Goal: Task Accomplishment & Management: Complete application form

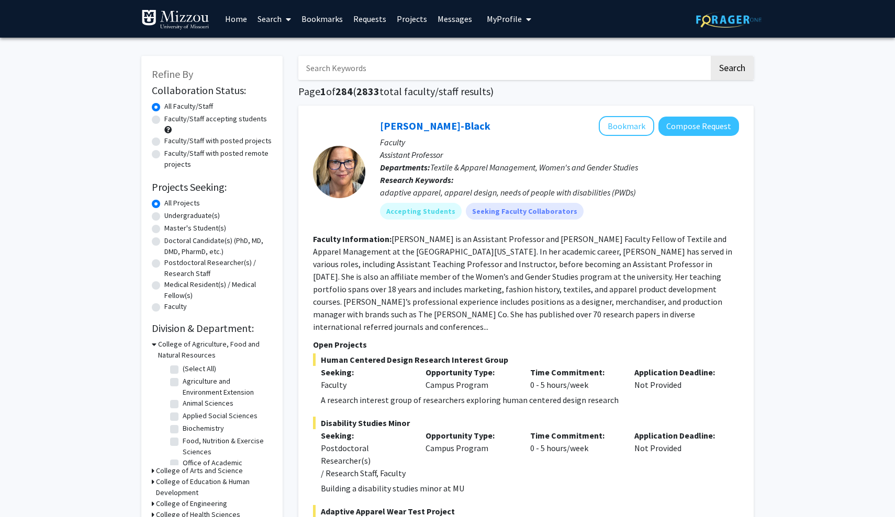
click at [454, 22] on link "Messages" at bounding box center [454, 19] width 45 height 37
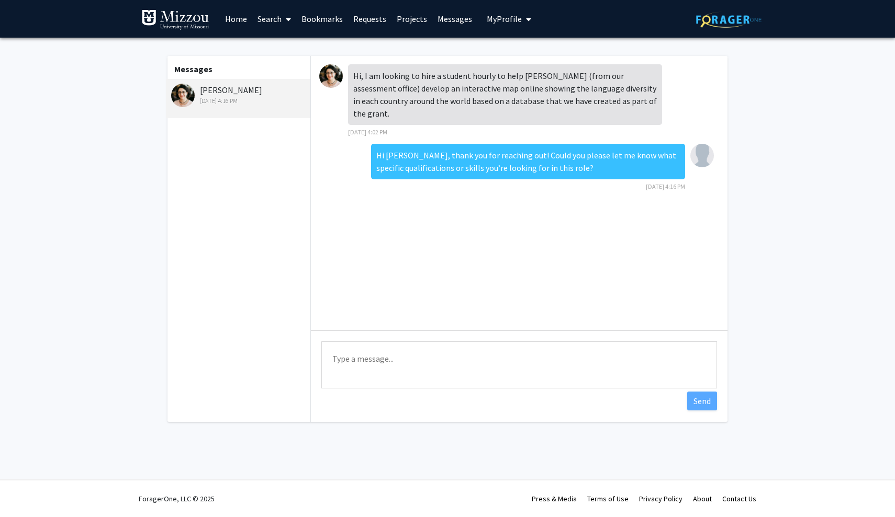
click at [236, 18] on link "Home" at bounding box center [236, 19] width 32 height 37
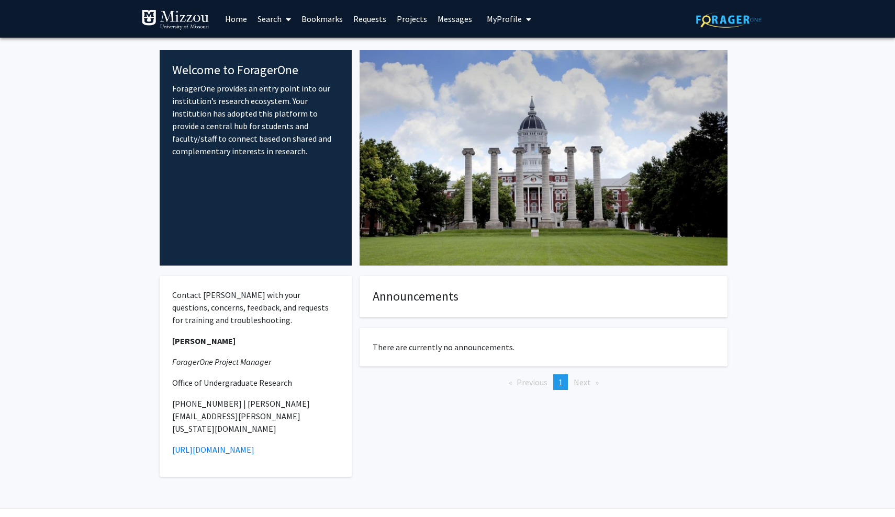
click at [280, 21] on link "Search" at bounding box center [274, 19] width 44 height 37
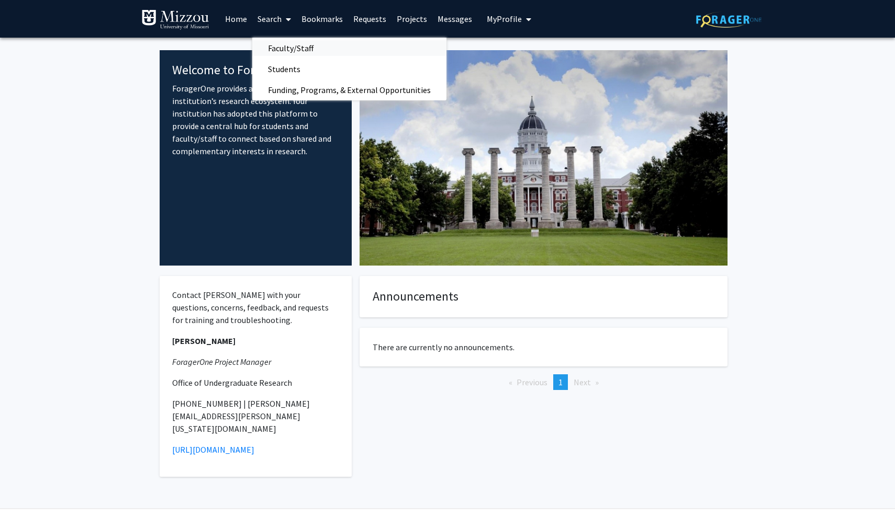
click at [283, 53] on span "Faculty/Staff" at bounding box center [290, 48] width 77 height 21
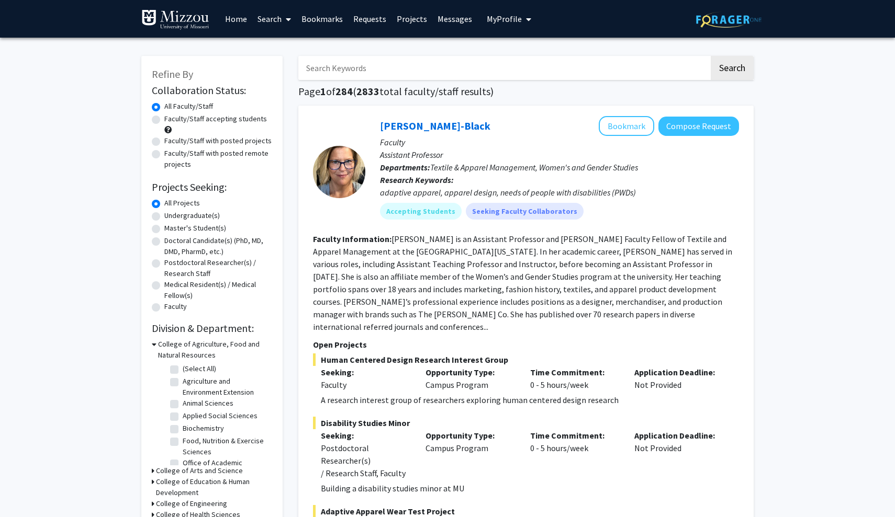
click at [351, 80] on input "Search Keywords" at bounding box center [503, 68] width 411 height 24
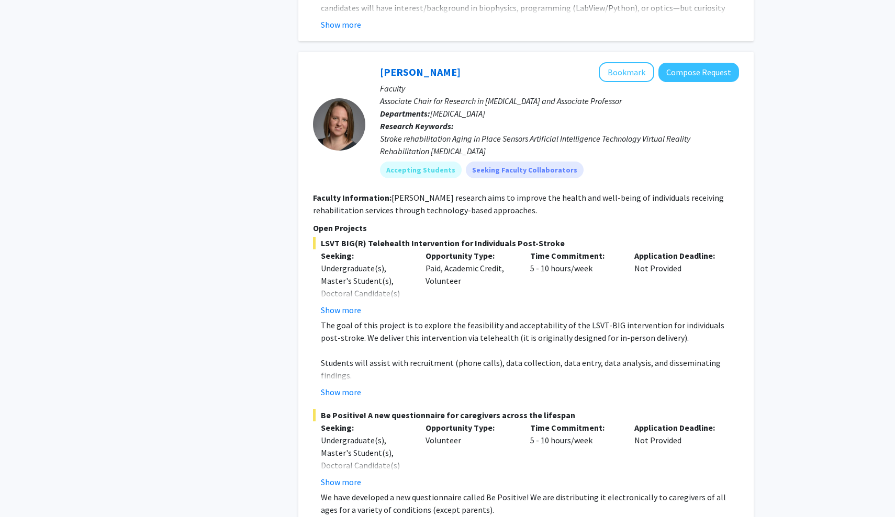
scroll to position [1997, 0]
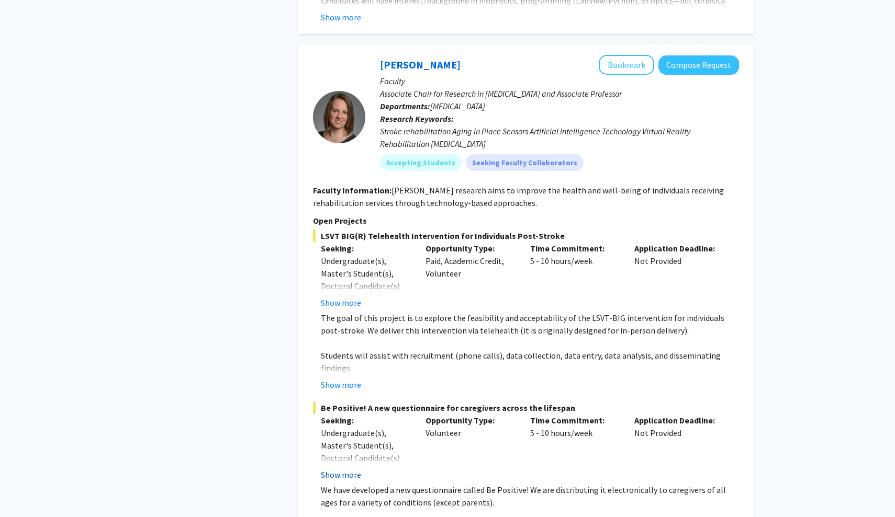
click at [352, 469] on button "Show more" at bounding box center [341, 475] width 40 height 13
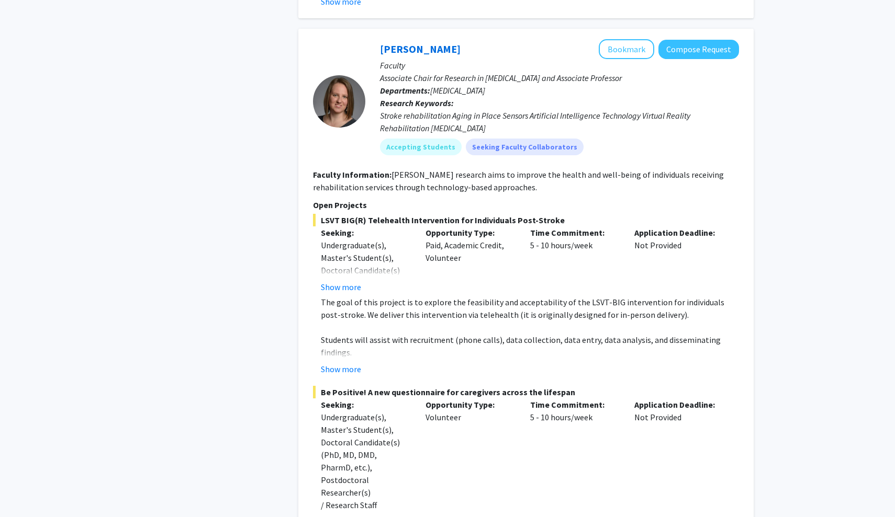
scroll to position [1995, 0]
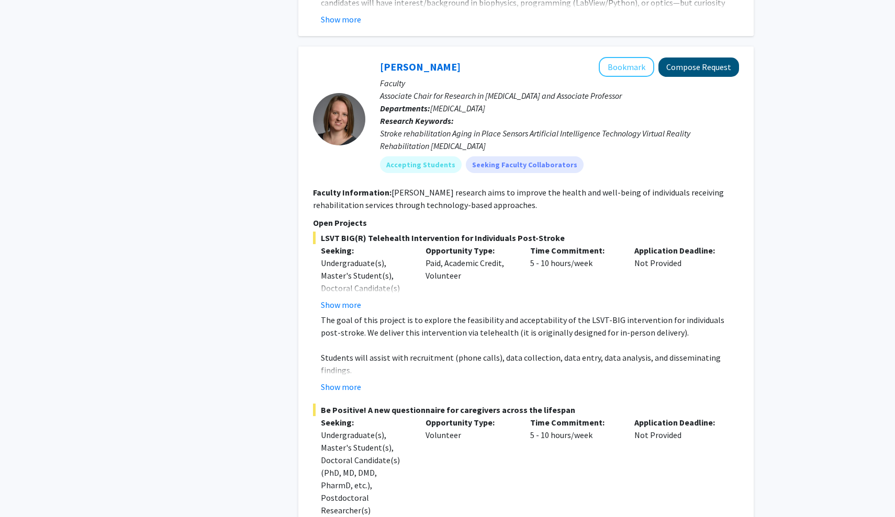
click at [712, 58] on button "Compose Request" at bounding box center [698, 67] width 81 height 19
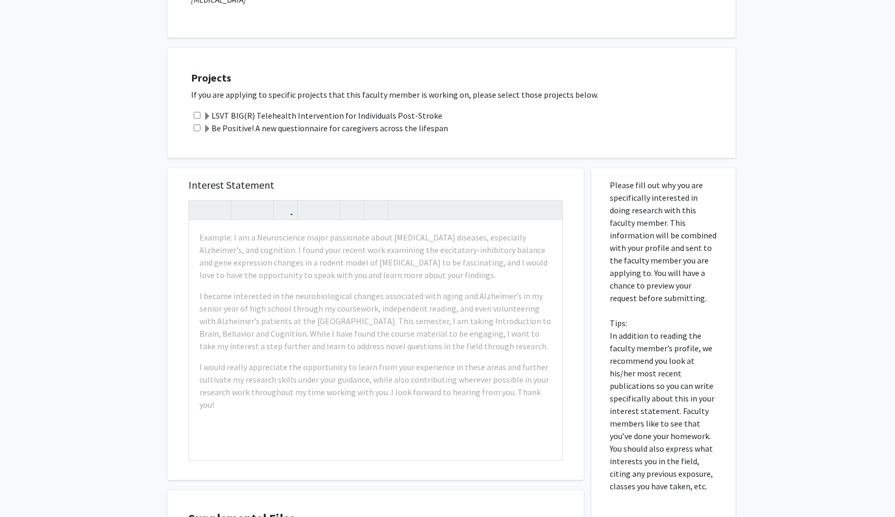
scroll to position [332, 0]
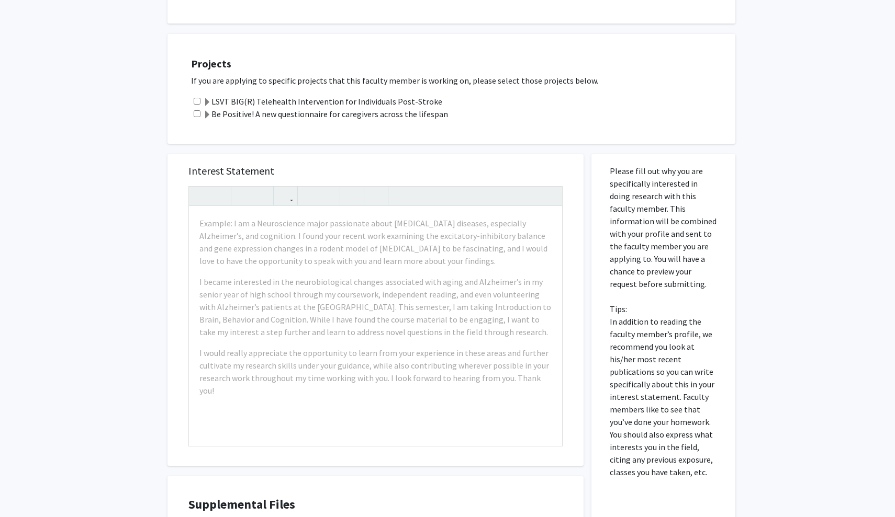
click at [199, 103] on input "checkbox" at bounding box center [197, 101] width 7 height 7
checkbox input "true"
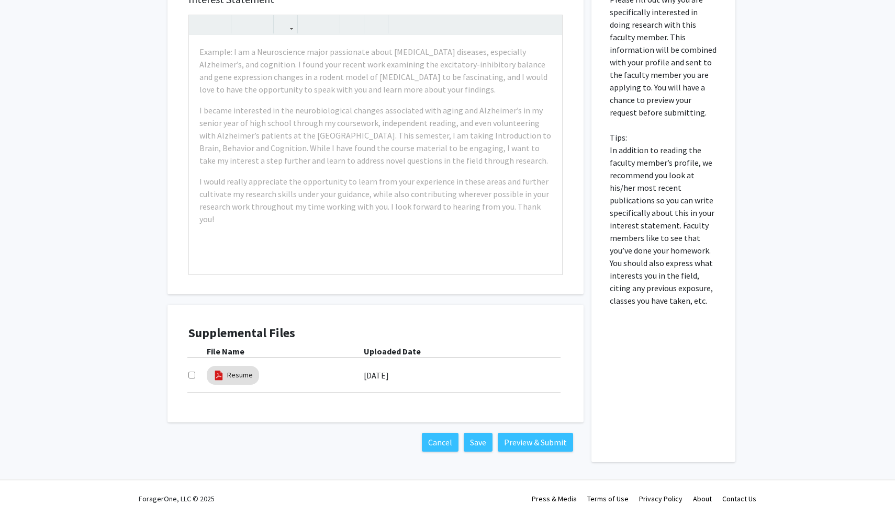
scroll to position [505, 0]
click at [189, 379] on input "checkbox" at bounding box center [191, 375] width 7 height 7
checkbox input "true"
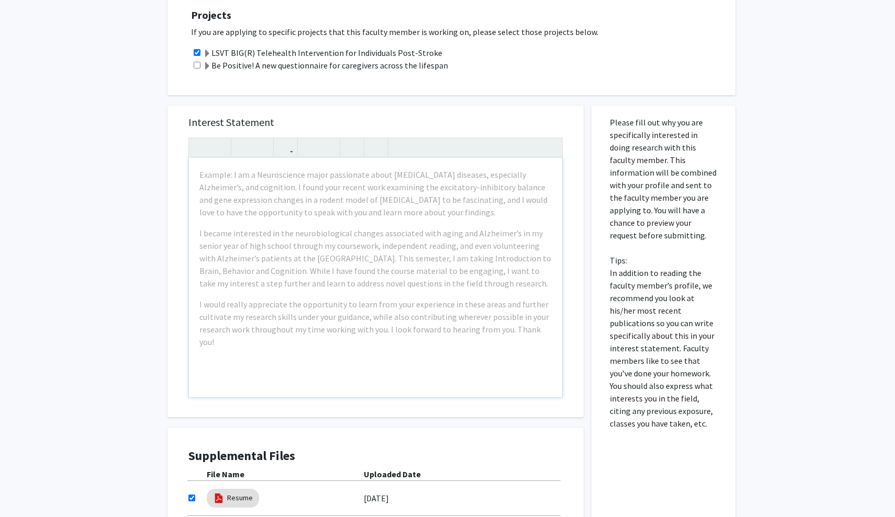
scroll to position [380, 0]
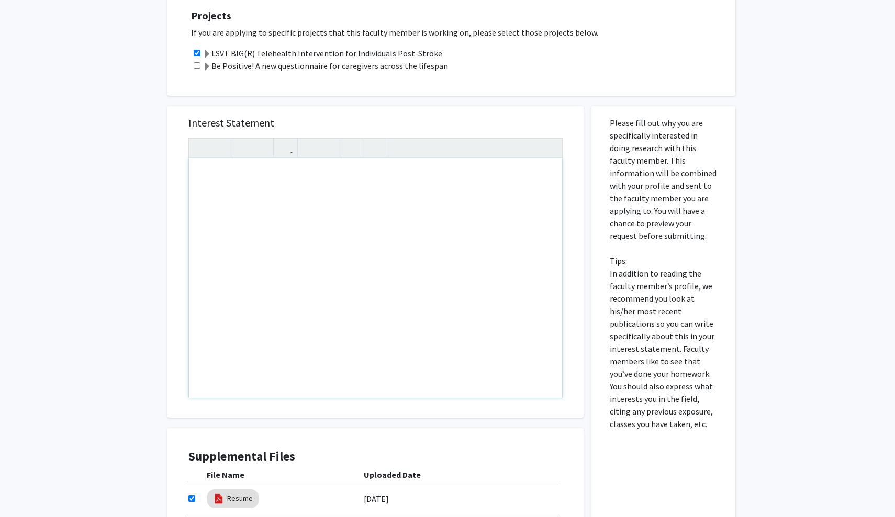
paste div "Note to users with screen readers: Please press Alt+0 or Option+0 to deactivate…"
type textarea "<p>Hello Dr. Wolpert,</p>"
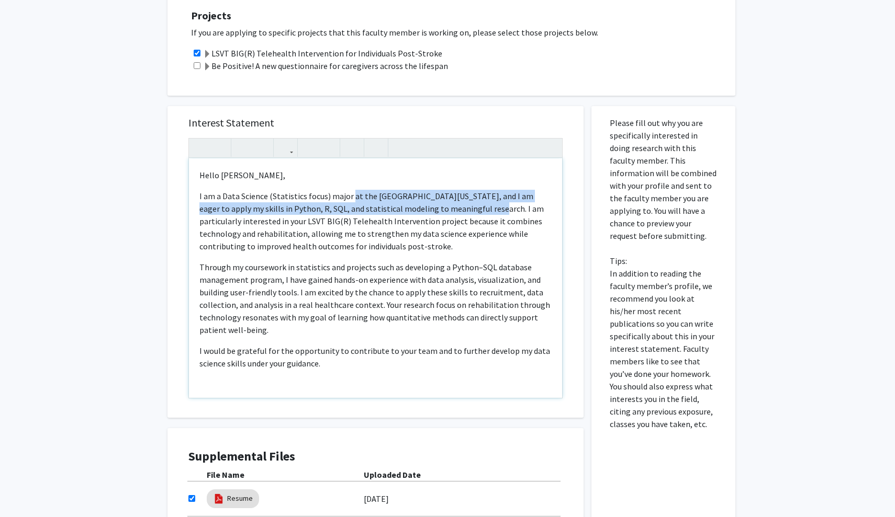
drag, startPoint x: 349, startPoint y: 199, endPoint x: 450, endPoint y: 208, distance: 101.9
click at [450, 208] on p "I am a Data Science (Statistics focus) major at the University of Missouri, and…" at bounding box center [375, 221] width 352 height 63
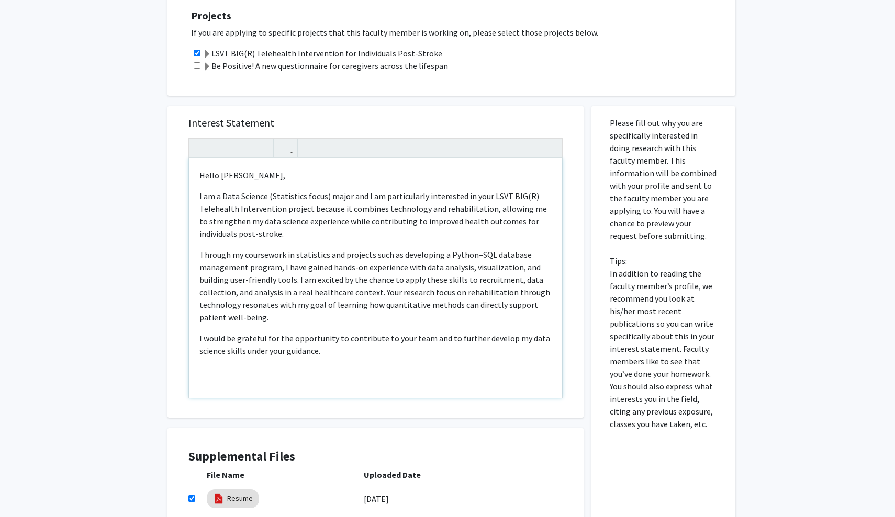
scroll to position [370, 0]
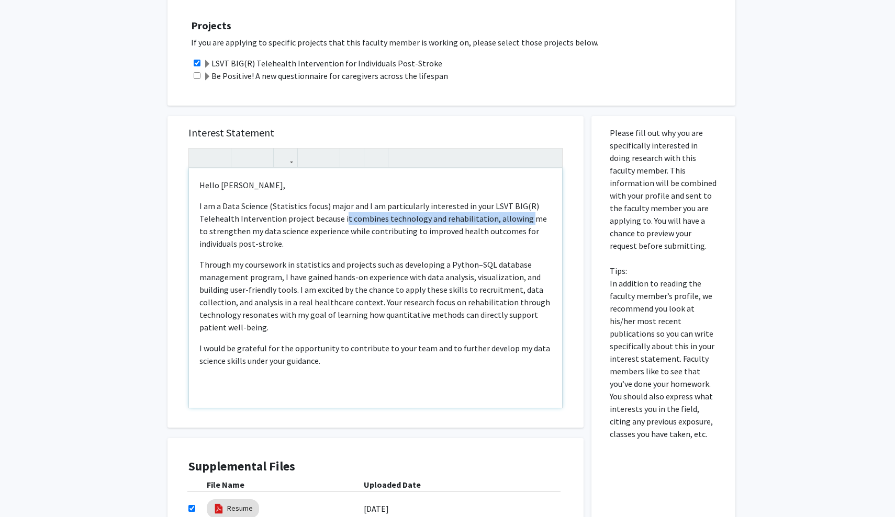
drag, startPoint x: 343, startPoint y: 222, endPoint x: 520, endPoint y: 224, distance: 176.9
click at [520, 224] on p "I am a Data Science (Statistics focus) major and I am particularly interested i…" at bounding box center [375, 225] width 352 height 50
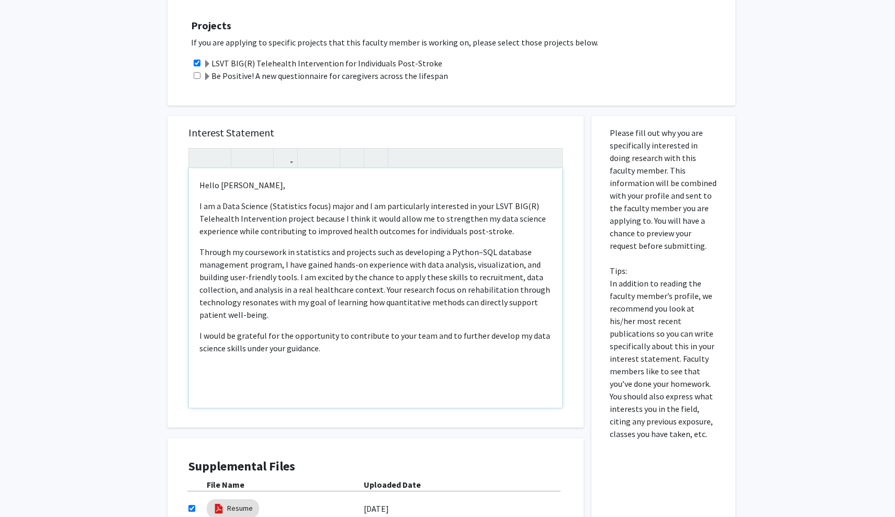
click at [346, 235] on p "I am a Data Science (Statistics focus) major and I am particularly interested i…" at bounding box center [375, 219] width 352 height 38
drag, startPoint x: 315, startPoint y: 234, endPoint x: 505, endPoint y: 236, distance: 190.5
click at [505, 236] on p "I am a Data Science (Statistics focus) major and I am particularly interested i…" at bounding box center [375, 219] width 352 height 38
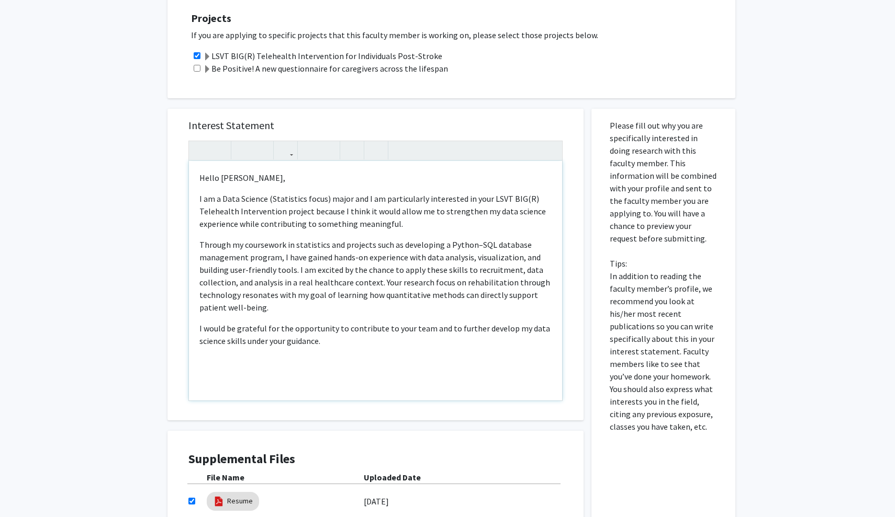
scroll to position [379, 0]
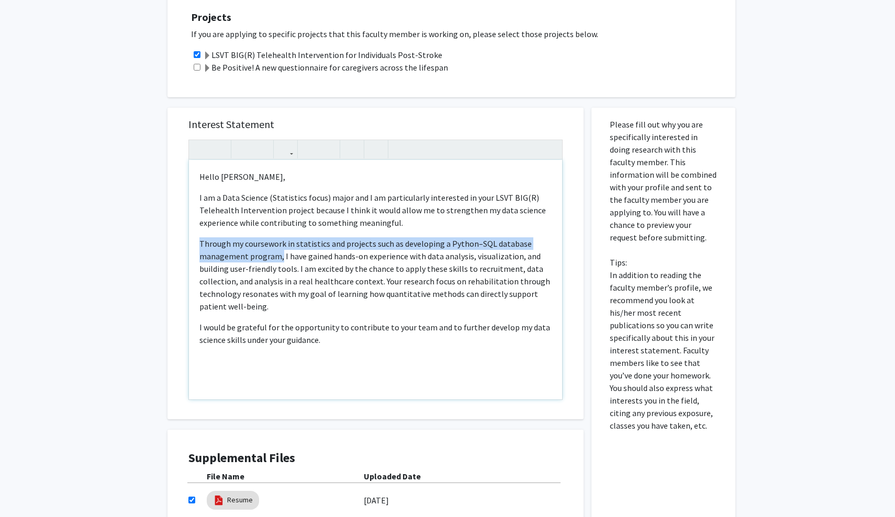
drag, startPoint x: 279, startPoint y: 257, endPoint x: 199, endPoint y: 246, distance: 81.3
click at [199, 246] on div "Hello Dr. Wolpert, I am a Data Science (Statistics focus) major and I am partic…" at bounding box center [375, 280] width 373 height 240
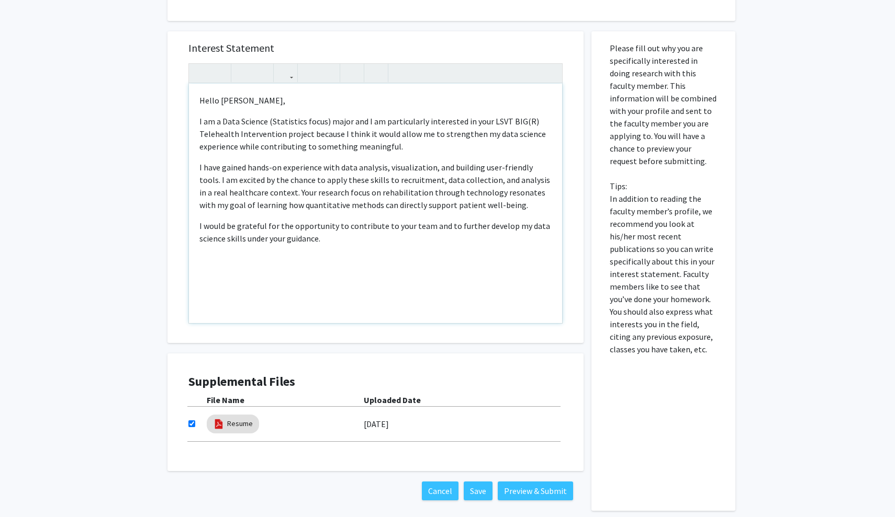
scroll to position [456, 0]
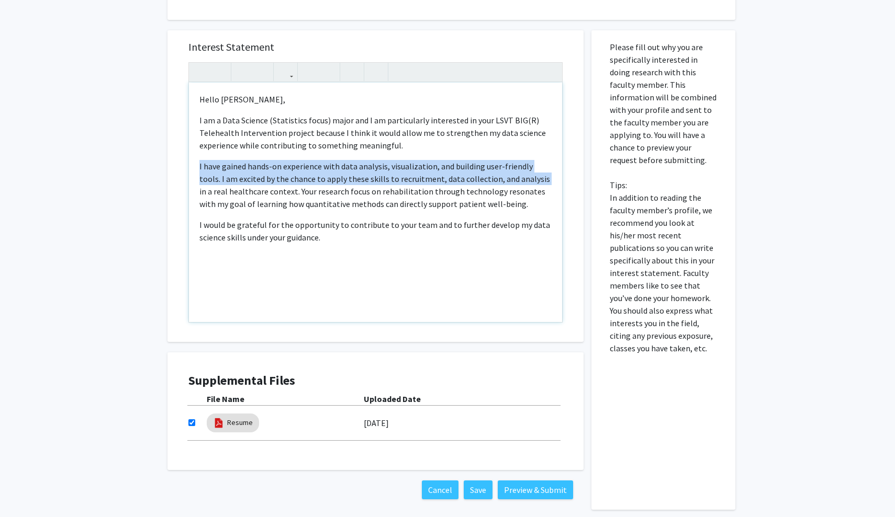
drag, startPoint x: 199, startPoint y: 167, endPoint x: 516, endPoint y: 180, distance: 316.8
click at [516, 180] on p "I have gained hands-on experience with data analysis, visualization, and buildi…" at bounding box center [375, 185] width 352 height 50
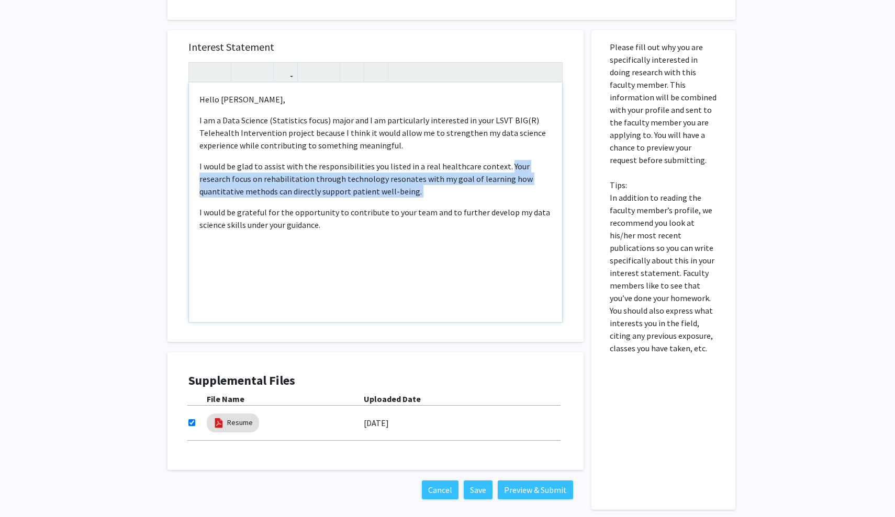
drag, startPoint x: 503, startPoint y: 168, endPoint x: 447, endPoint y: 207, distance: 68.5
click at [447, 207] on div "Hello Dr. Wolpert, I am a Data Science (Statistics focus) major and I am partic…" at bounding box center [375, 203] width 373 height 240
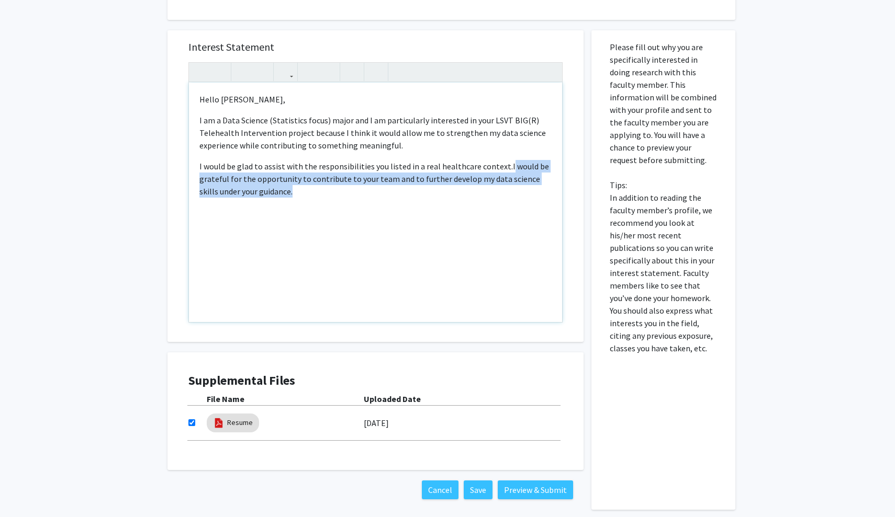
drag, startPoint x: 505, startPoint y: 169, endPoint x: 505, endPoint y: 220, distance: 50.8
click at [505, 220] on div "Hello Dr. Wolpert, I am a Data Science (Statistics focus) major and I am partic…" at bounding box center [375, 203] width 373 height 240
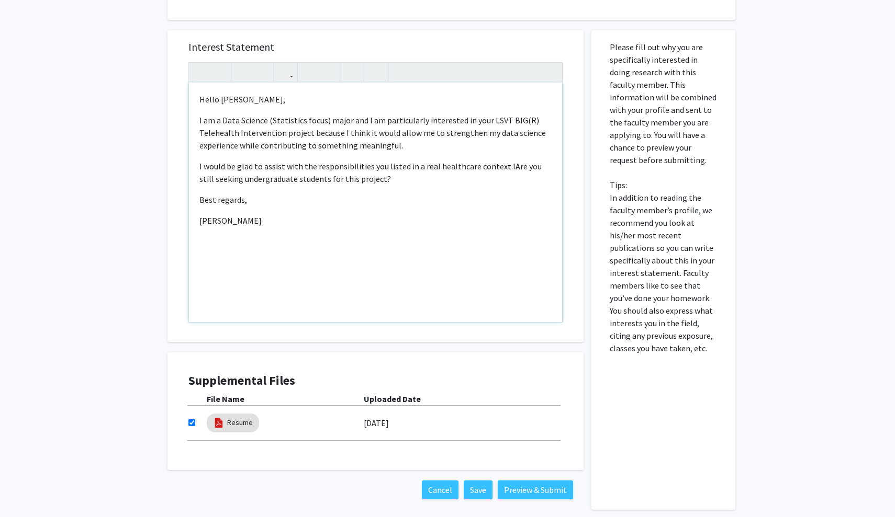
click at [504, 171] on span "IAre you still seeking undergraduate students for this project?" at bounding box center [370, 172] width 342 height 23
click at [212, 216] on p "[PERSON_NAME]" at bounding box center [375, 221] width 352 height 13
click at [200, 223] on span "[PERSON_NAME]" at bounding box center [230, 221] width 62 height 10
click at [302, 263] on div "Hello Dr. Wolpert, I am a Data Science (Statistics focus) major and I am partic…" at bounding box center [375, 203] width 373 height 240
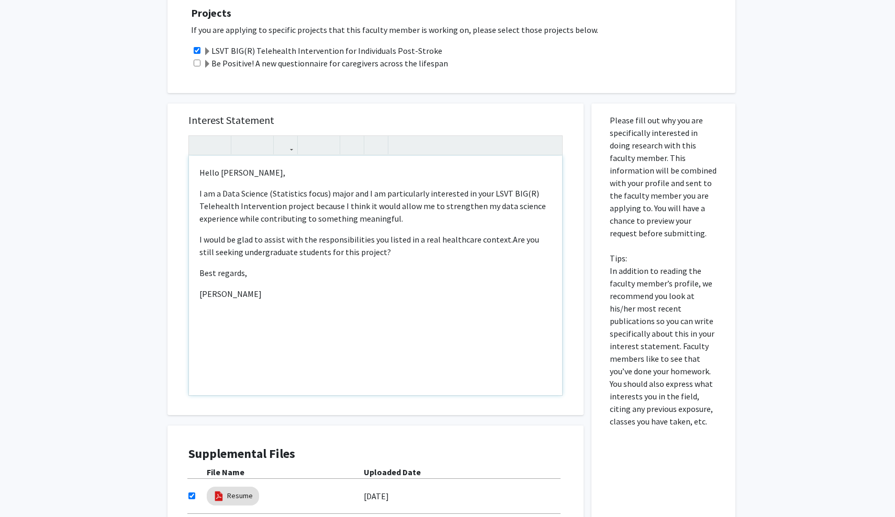
scroll to position [387, 0]
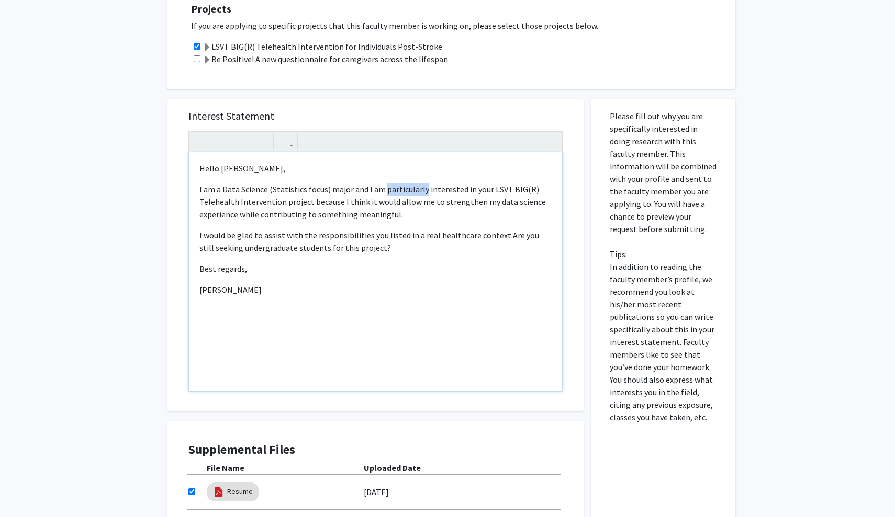
drag, startPoint x: 421, startPoint y: 193, endPoint x: 381, endPoint y: 195, distance: 39.3
click at [381, 195] on p "I am a Data Science (Statistics focus) major and I am particularly interested i…" at bounding box center [375, 202] width 352 height 38
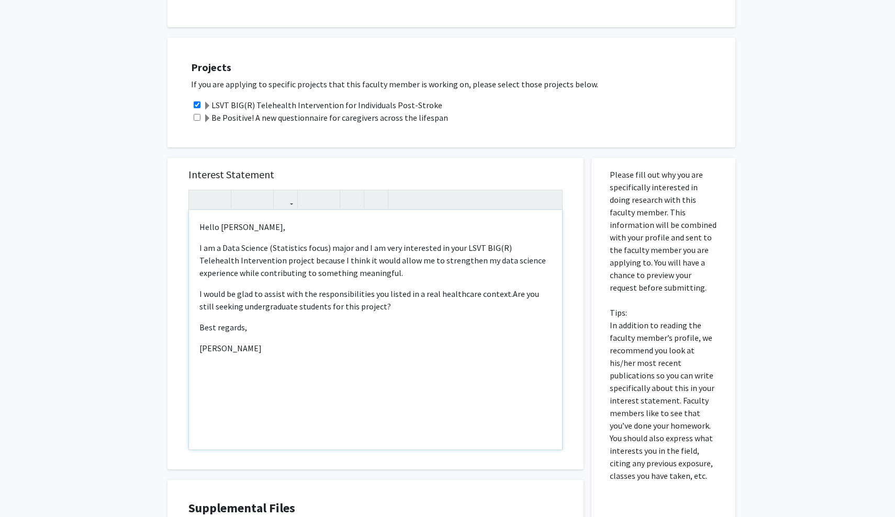
scroll to position [460, 0]
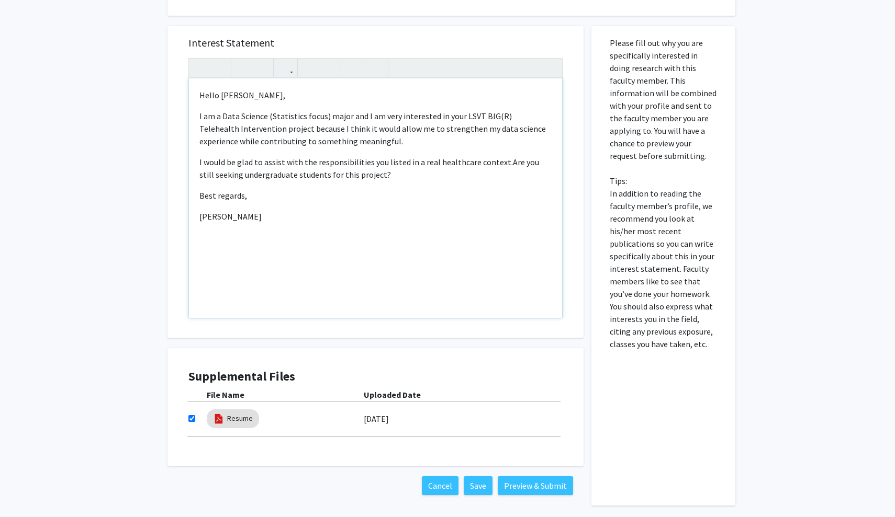
click at [287, 155] on div "Hello Dr. Wolpert, I am a Data Science (Statistics focus) major and I am very i…" at bounding box center [375, 198] width 373 height 240
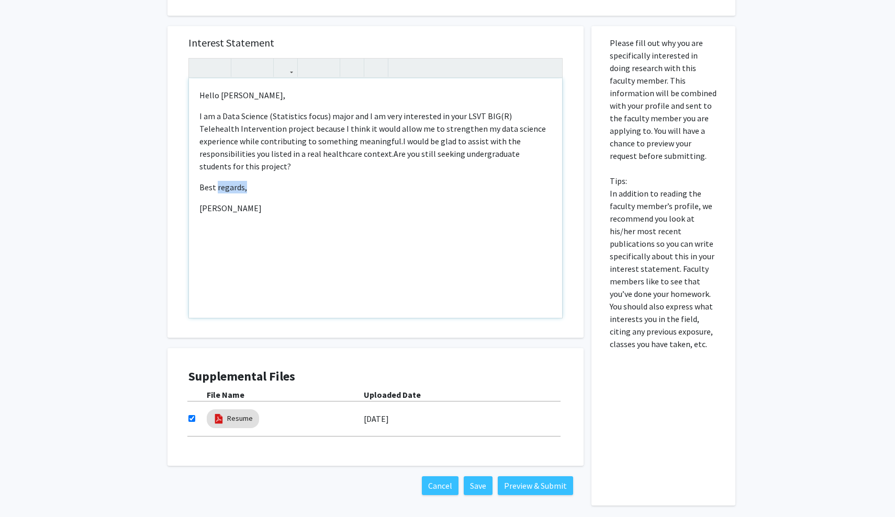
drag, startPoint x: 216, startPoint y: 178, endPoint x: 275, endPoint y: 178, distance: 59.1
click at [275, 181] on p "Best regards," at bounding box center [375, 187] width 352 height 13
drag, startPoint x: 281, startPoint y: 195, endPoint x: 190, endPoint y: 91, distance: 137.9
click at [190, 91] on div "Hello Dr. Wolpert, I am a Data Science (Statistics focus) major and I am very i…" at bounding box center [375, 198] width 373 height 240
click at [318, 220] on div "Hello Dr. Wolpert, I am a Data Science (Statistics focus) major and I am very i…" at bounding box center [375, 198] width 373 height 240
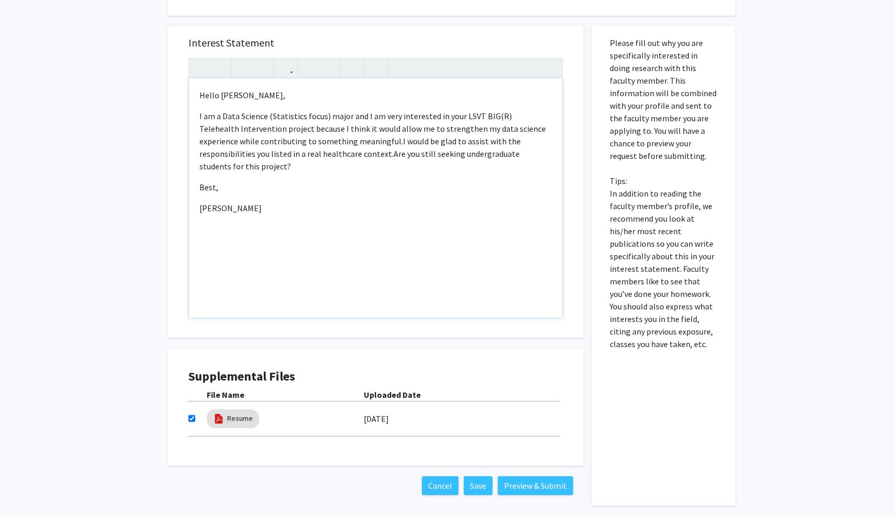
drag, startPoint x: 198, startPoint y: 188, endPoint x: 295, endPoint y: 198, distance: 97.2
click at [295, 198] on div "Hello Dr. Wolpert, I am a Data Science (Statistics focus) major and I am very i…" at bounding box center [375, 198] width 373 height 240
type textarea "<p>Hello Dr. Wolpert,</p><p>I am a Data Science (Statistics focus) major and I …"
click at [535, 490] on button "Preview & Submit" at bounding box center [535, 486] width 75 height 19
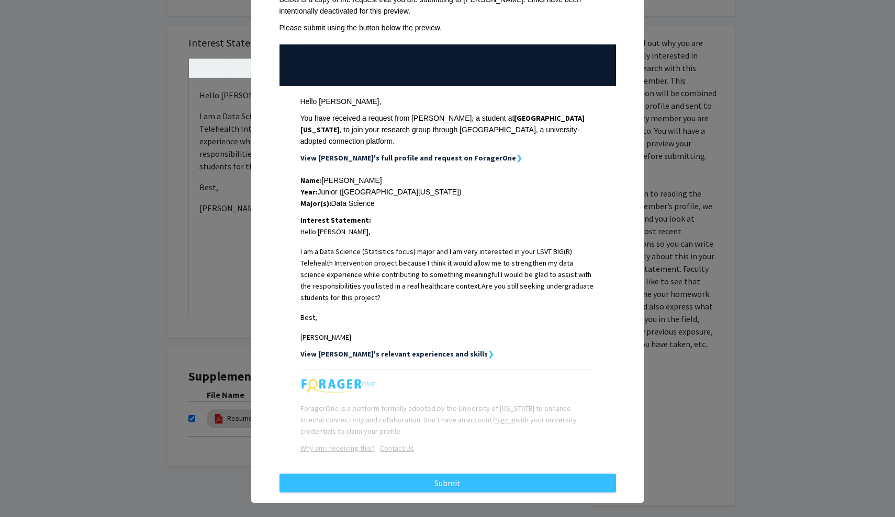
scroll to position [71, 0]
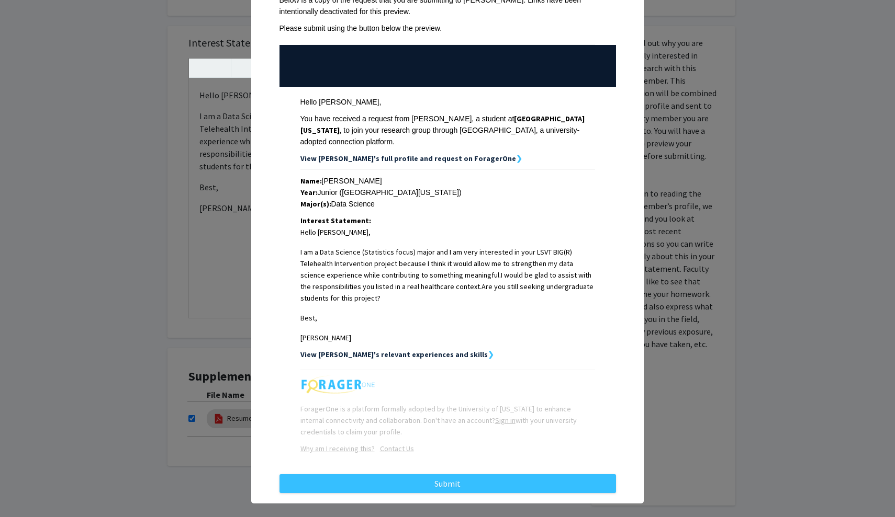
click at [436, 350] on strong "View Aahana's relevant experiences and skills" at bounding box center [393, 354] width 187 height 9
click at [488, 350] on strong "❯" at bounding box center [491, 354] width 6 height 9
click at [454, 349] on div "View Aahana's relevant experiences and skills ❯" at bounding box center [447, 355] width 295 height 12
click at [402, 349] on div "View Aahana's relevant experiences and skills ❯" at bounding box center [447, 355] width 295 height 12
click at [424, 350] on strong "View Aahana's relevant experiences and skills" at bounding box center [393, 354] width 187 height 9
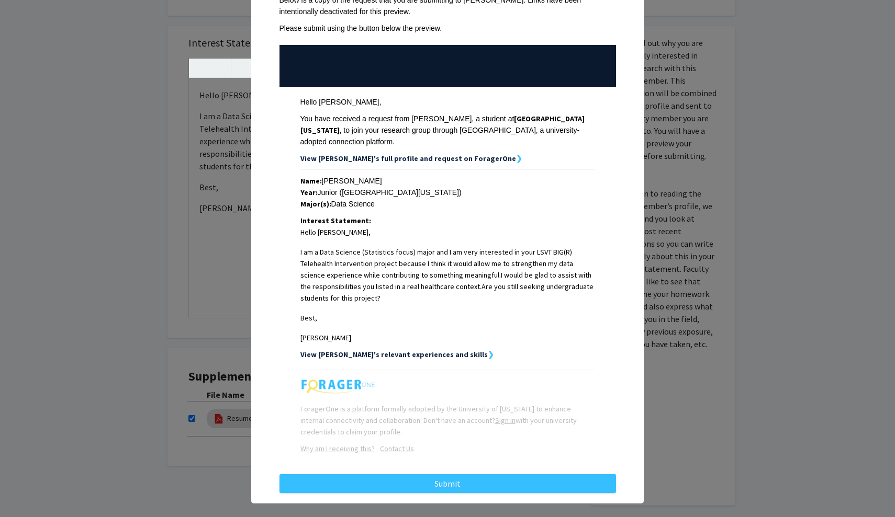
click at [488, 350] on strong "❯" at bounding box center [491, 354] width 6 height 9
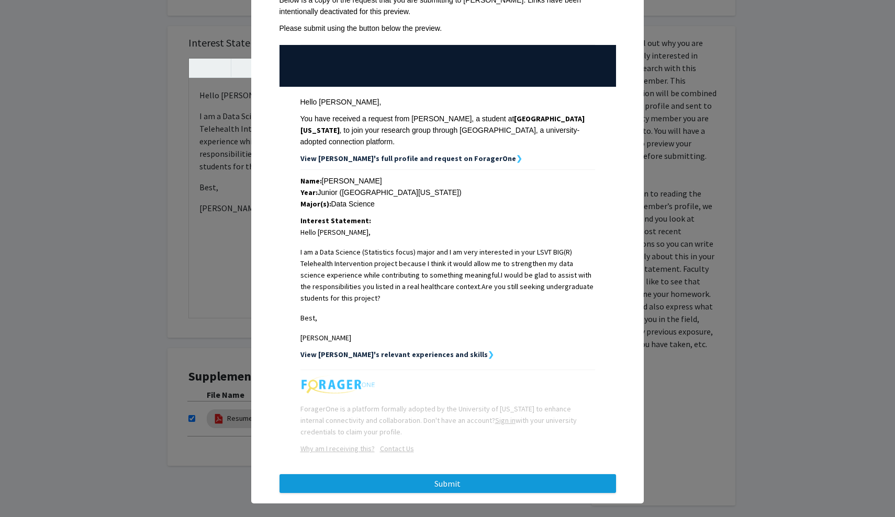
click at [413, 475] on button "Submit" at bounding box center [447, 484] width 336 height 19
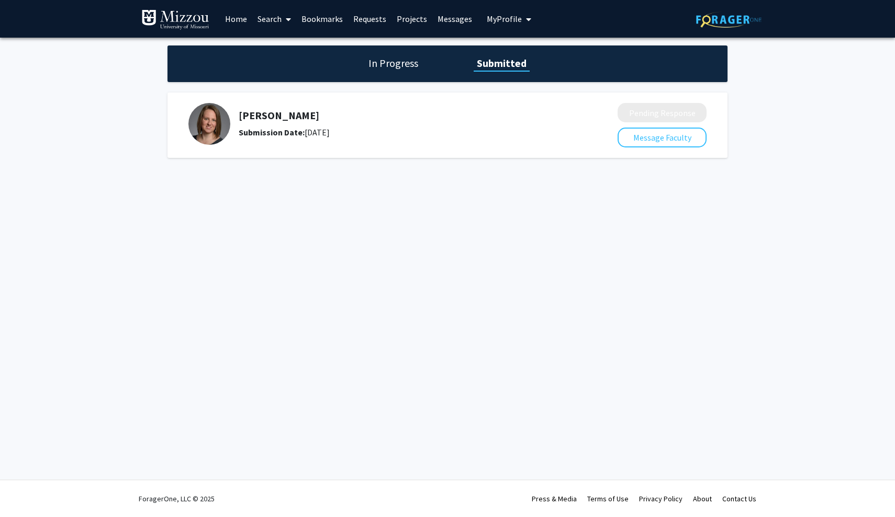
click at [396, 68] on h1 "In Progress" at bounding box center [393, 63] width 56 height 15
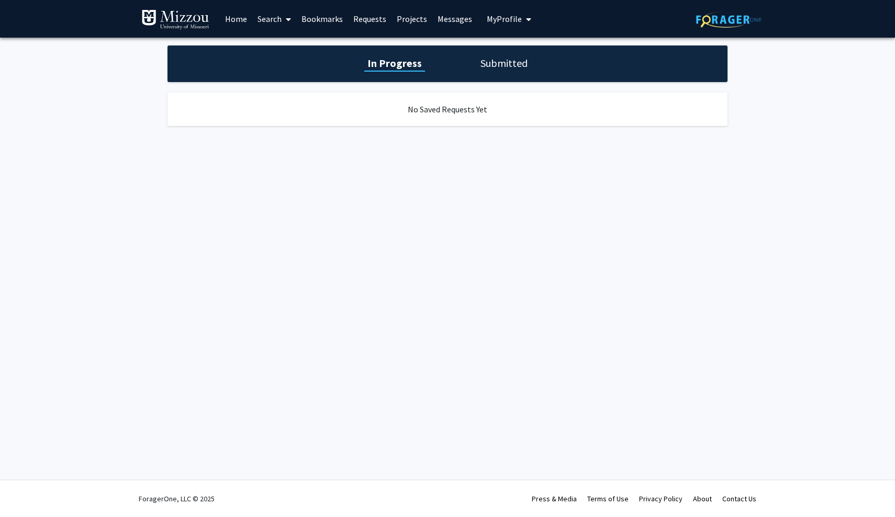
click at [238, 27] on link "Home" at bounding box center [236, 19] width 32 height 37
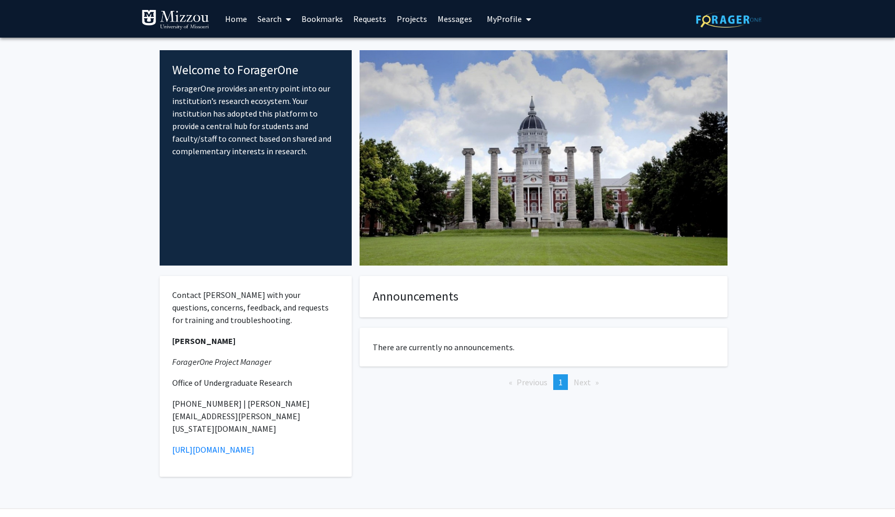
click at [281, 23] on link "Search" at bounding box center [274, 19] width 44 height 37
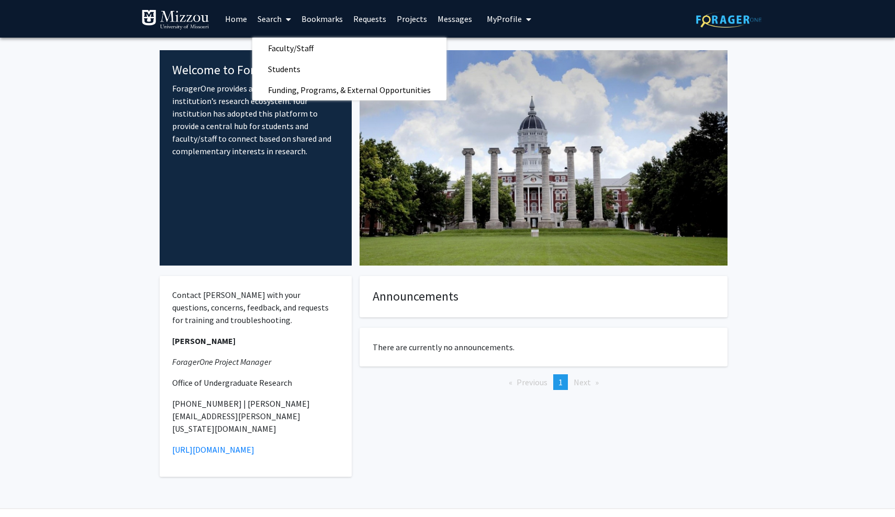
click at [194, 24] on img at bounding box center [175, 19] width 68 height 21
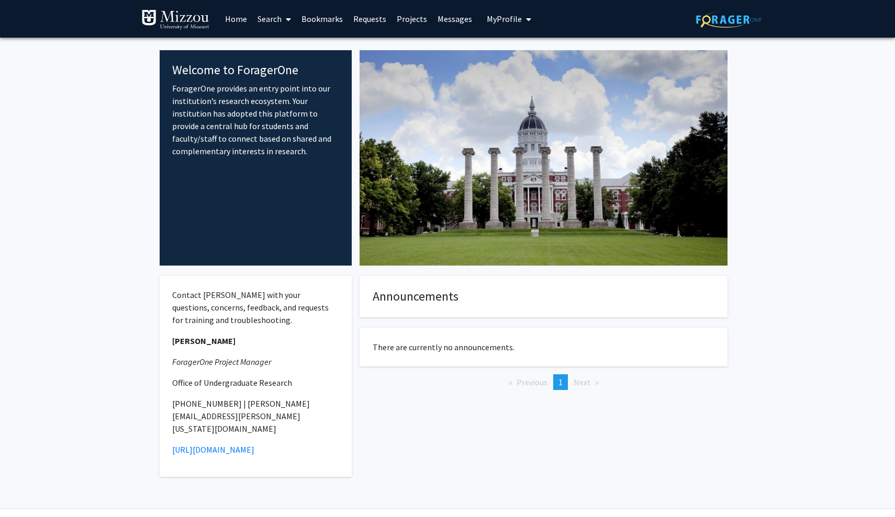
click at [151, 15] on img at bounding box center [175, 19] width 68 height 21
click at [235, 19] on link "Home" at bounding box center [236, 19] width 32 height 37
click at [414, 19] on link "Projects" at bounding box center [411, 19] width 41 height 37
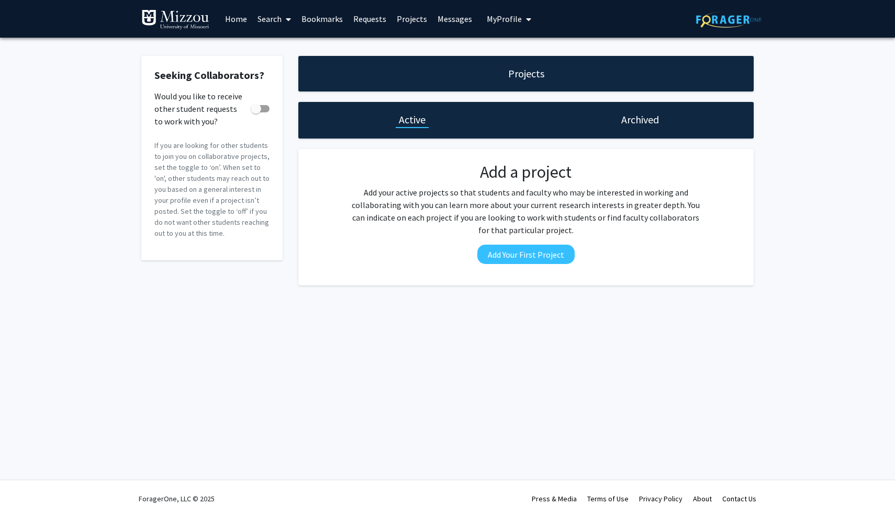
click at [270, 20] on link "Search" at bounding box center [274, 19] width 44 height 37
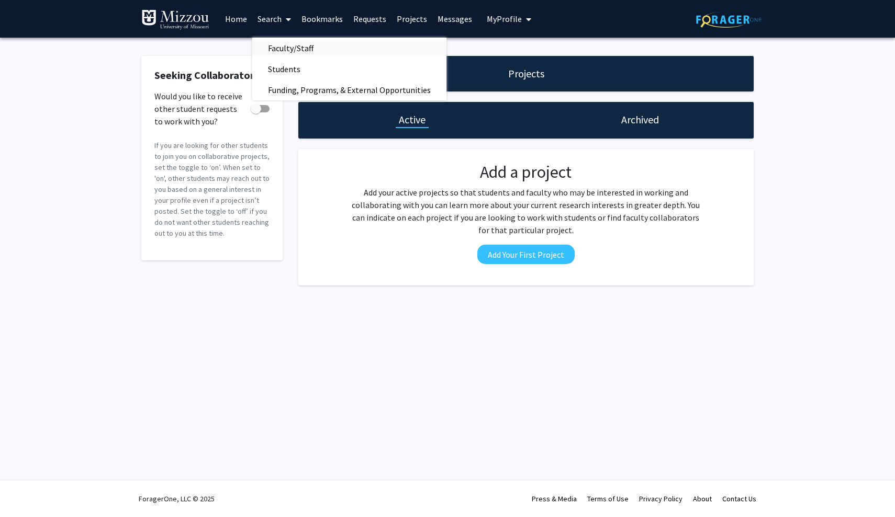
click at [278, 48] on span "Faculty/Staff" at bounding box center [290, 48] width 77 height 21
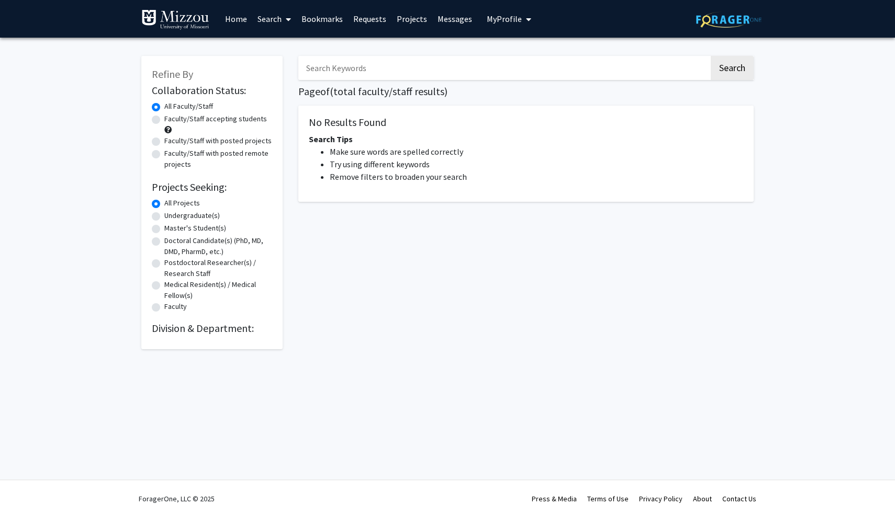
click at [164, 119] on label "Faculty/Staff accepting students" at bounding box center [215, 119] width 103 height 11
click at [164, 119] on input "Faculty/Staff accepting students" at bounding box center [167, 117] width 7 height 7
radio input "true"
click at [733, 63] on button "Search" at bounding box center [731, 68] width 43 height 24
click at [164, 106] on label "All Faculty/Staff" at bounding box center [188, 106] width 49 height 11
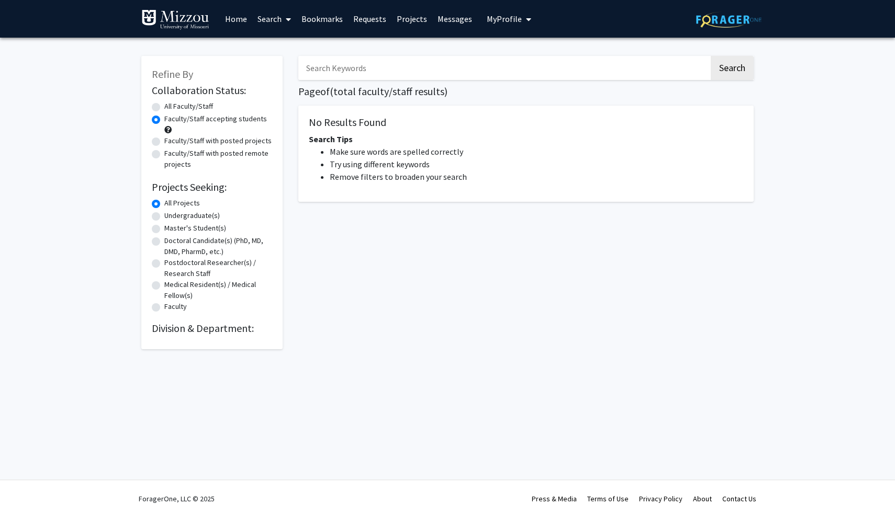
click at [164, 106] on input "All Faculty/Staff" at bounding box center [167, 104] width 7 height 7
radio input "true"
click at [164, 216] on label "Undergraduate(s)" at bounding box center [191, 215] width 55 height 11
click at [164, 216] on input "Undergraduate(s)" at bounding box center [167, 213] width 7 height 7
radio input "true"
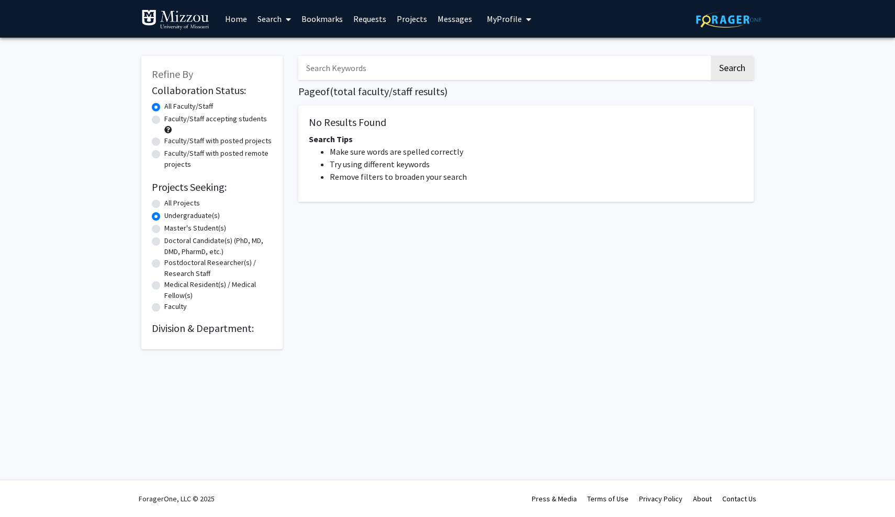
click at [321, 393] on div "Skip navigation Home Search Bookmarks Requests Projects Messages My Profile Aah…" at bounding box center [447, 258] width 895 height 517
click at [368, 69] on input "Search Keywords" at bounding box center [503, 68] width 411 height 24
click at [731, 70] on button "Search" at bounding box center [731, 68] width 43 height 24
click at [164, 122] on label "Faculty/Staff accepting students" at bounding box center [215, 119] width 103 height 11
click at [164, 120] on input "Faculty/Staff accepting students" at bounding box center [167, 117] width 7 height 7
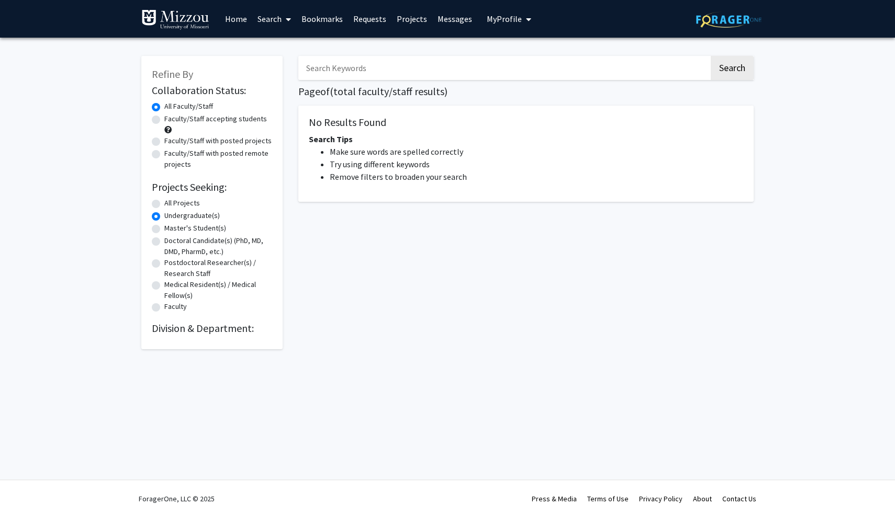
radio input "true"
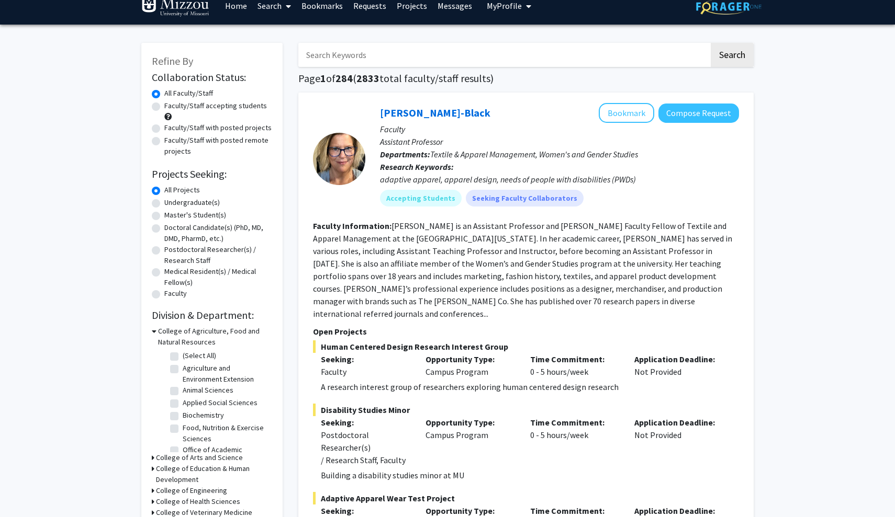
scroll to position [15, 0]
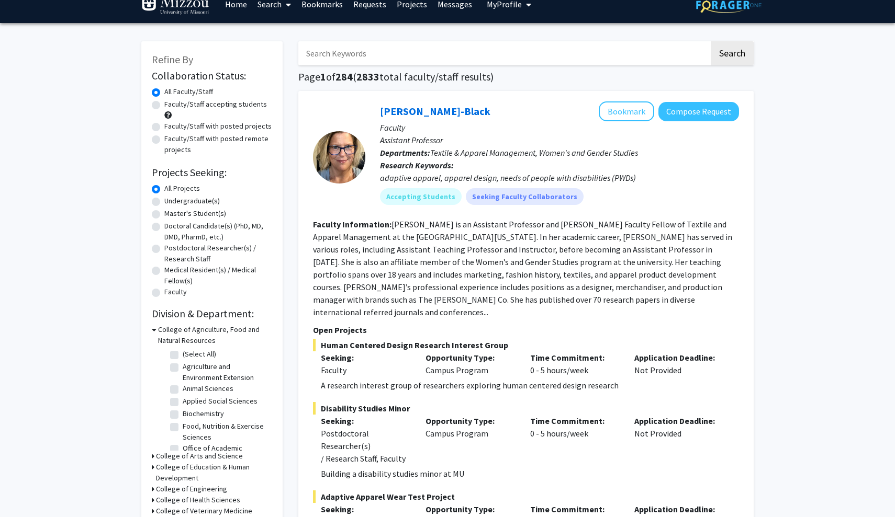
click at [164, 201] on label "Undergraduate(s)" at bounding box center [191, 201] width 55 height 11
click at [164, 201] on input "Undergraduate(s)" at bounding box center [167, 199] width 7 height 7
radio input "true"
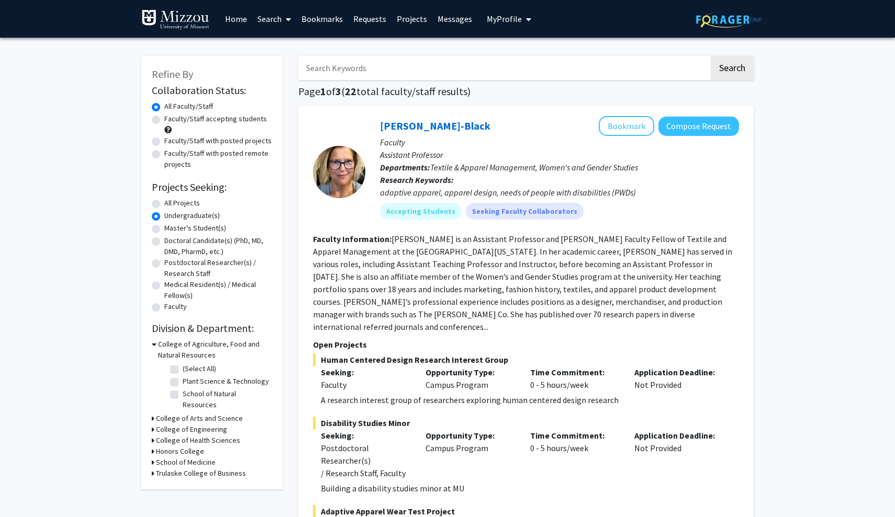
click at [164, 117] on label "Faculty/Staff accepting students" at bounding box center [215, 119] width 103 height 11
click at [164, 117] on input "Faculty/Staff accepting students" at bounding box center [167, 117] width 7 height 7
radio input "true"
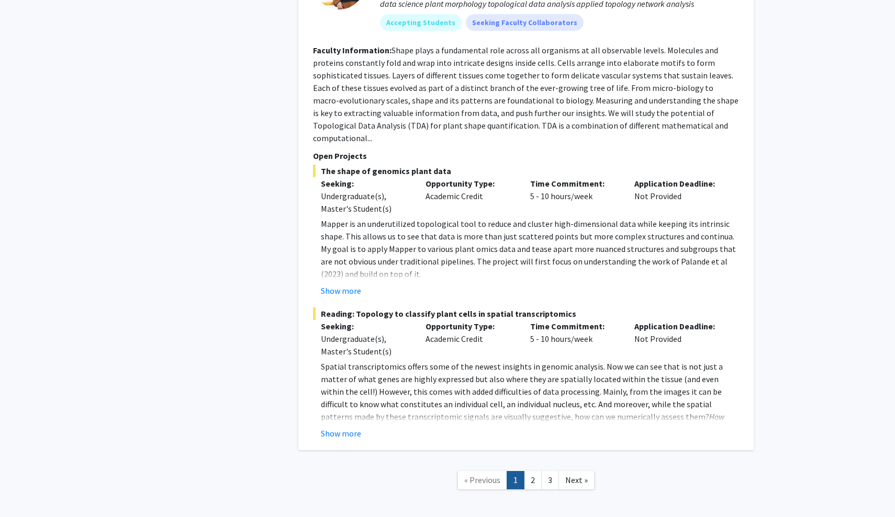
scroll to position [5158, 0]
click at [530, 472] on link "2" at bounding box center [533, 481] width 18 height 18
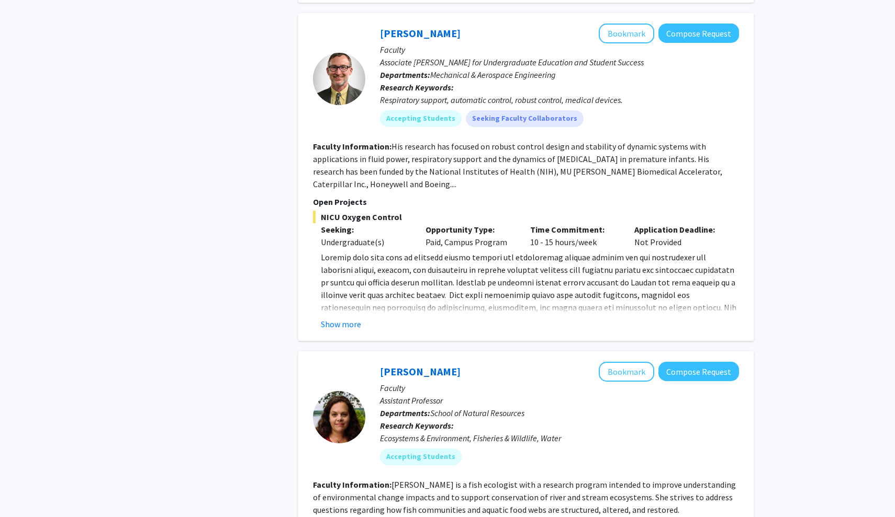
scroll to position [906, 0]
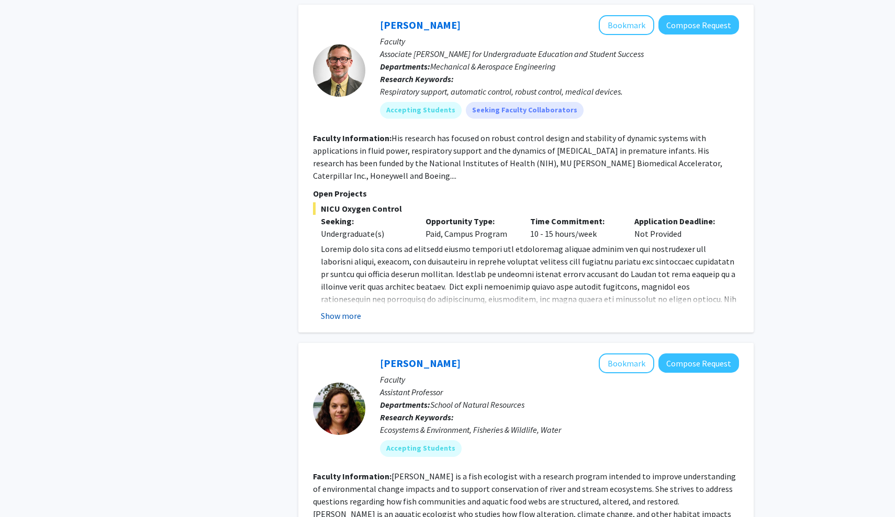
click at [347, 310] on button "Show more" at bounding box center [341, 316] width 40 height 13
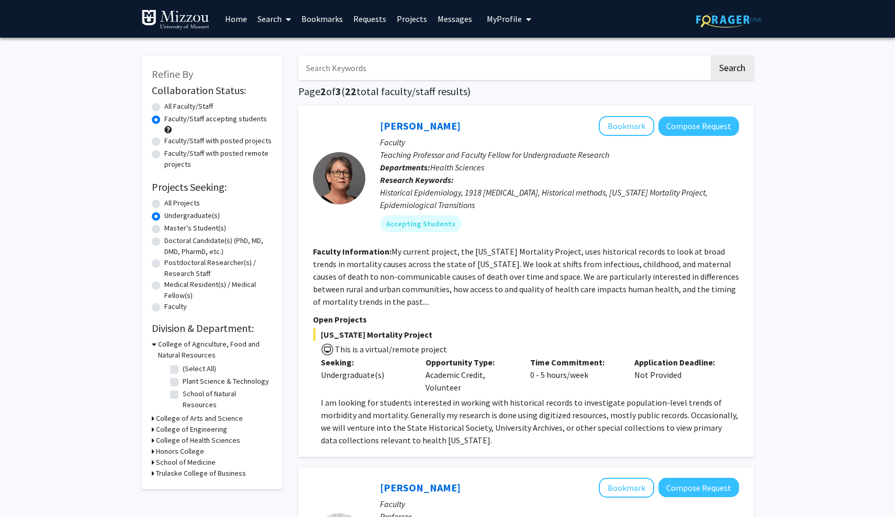
scroll to position [0, 0]
click at [449, 19] on link "Messages" at bounding box center [454, 19] width 45 height 37
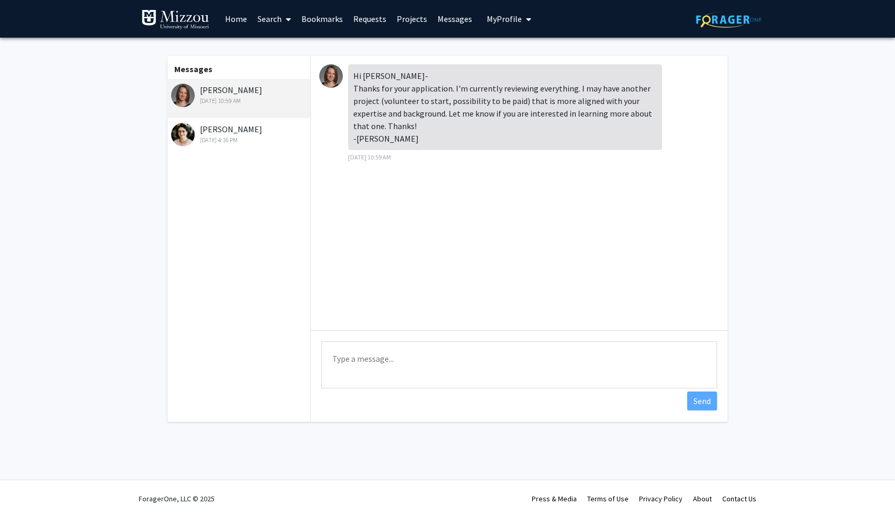
click at [251, 341] on div "Messages Rachel Wolpert Sep 25, 2025 10:59 AM Pilar Mendoza Sep 24, 2025 4:16 PM" at bounding box center [238, 239] width 144 height 366
click at [397, 375] on textarea "Type a message" at bounding box center [519, 365] width 396 height 47
paste textarea "Hi Dr. Wolpert, Thank you for your message and for considering my application. …"
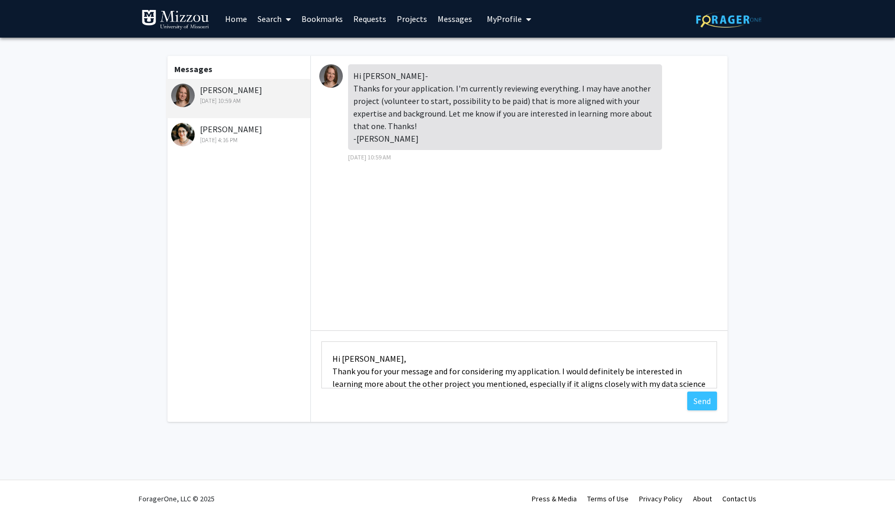
drag, startPoint x: 383, startPoint y: 376, endPoint x: 459, endPoint y: 376, distance: 75.9
click at [459, 376] on textarea "Hi Dr. Wolpert, Thank you for your message and for considering my application. …" at bounding box center [519, 365] width 396 height 47
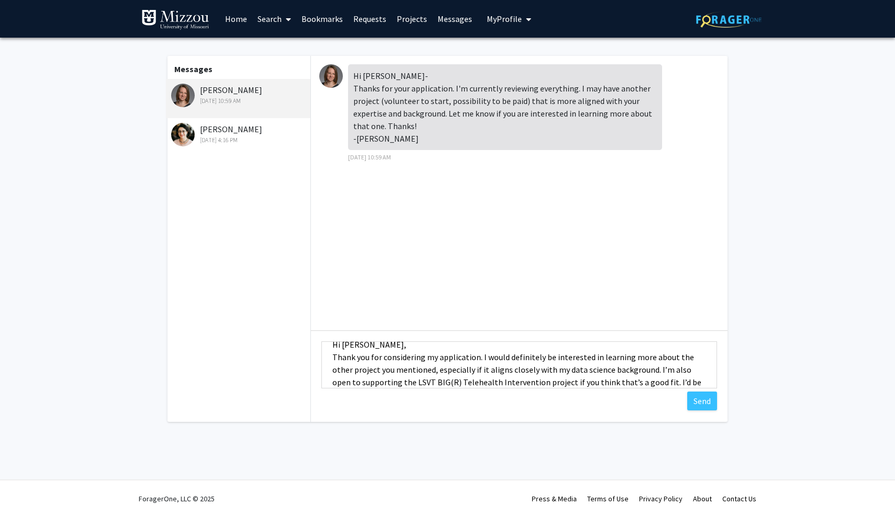
scroll to position [19, 0]
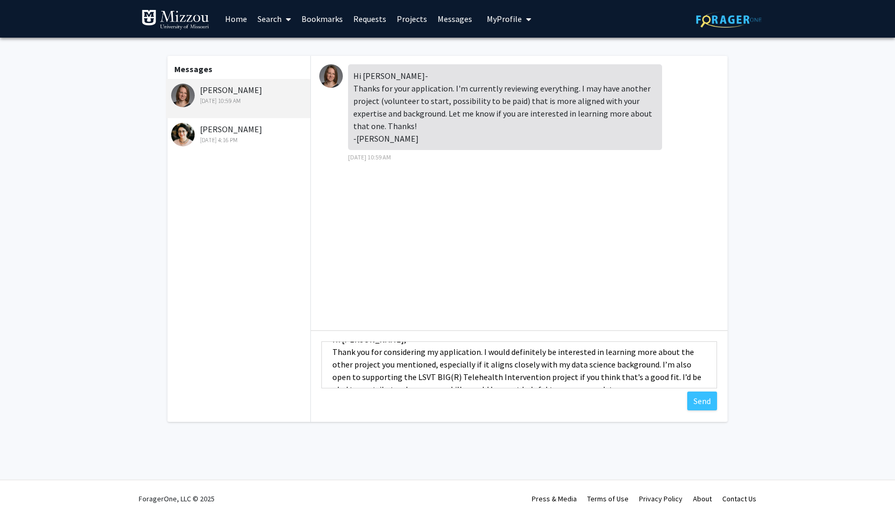
drag, startPoint x: 360, startPoint y: 367, endPoint x: 414, endPoint y: 369, distance: 53.9
click at [414, 370] on textarea "Hi Dr. Wolpert, Thank you for considering my application. I would definitely be…" at bounding box center [519, 365] width 396 height 47
drag, startPoint x: 433, startPoint y: 367, endPoint x: 456, endPoint y: 369, distance: 23.7
click at [456, 369] on textarea "Hi Dr. Wolpert, Thank you for considering my application. I would definitely be…" at bounding box center [519, 365] width 396 height 47
drag, startPoint x: 459, startPoint y: 368, endPoint x: 467, endPoint y: 368, distance: 8.4
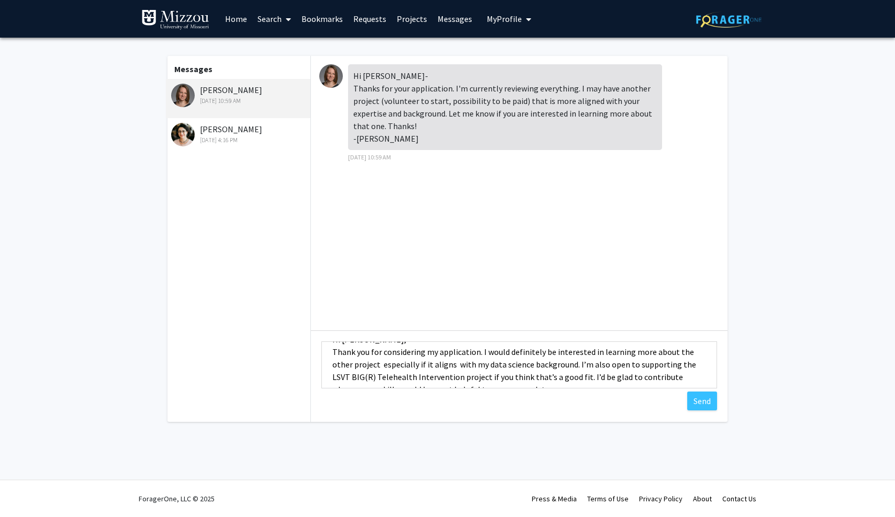
click at [467, 368] on textarea "Hi Dr. Wolpert, Thank you for considering my application. I would definitely be…" at bounding box center [519, 365] width 396 height 47
click at [464, 367] on textarea "Hi Dr. Wolpert, Thank you for considering my application. I would definitely be…" at bounding box center [519, 365] width 396 height 47
drag, startPoint x: 465, startPoint y: 367, endPoint x: 505, endPoint y: 367, distance: 39.8
click at [505, 368] on textarea "Hi Dr. Wolpert, Thank you for considering my application. I would definitely be…" at bounding box center [519, 365] width 396 height 47
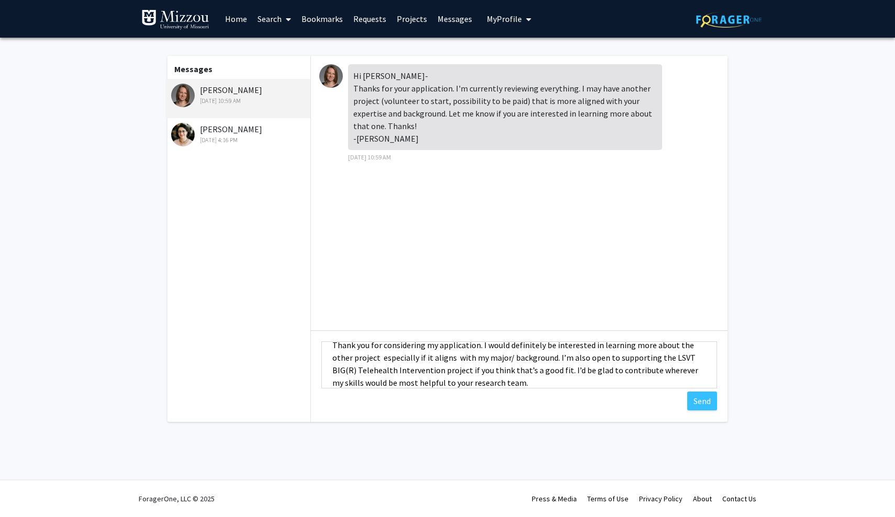
scroll to position [29, 0]
drag, startPoint x: 591, startPoint y: 357, endPoint x: 413, endPoint y: 372, distance: 178.0
click at [413, 372] on textarea "Hi Dr. Wolpert, Thank you for considering my application. I would definitely be…" at bounding box center [519, 365] width 396 height 47
drag, startPoint x: 631, startPoint y: 358, endPoint x: 656, endPoint y: 359, distance: 24.6
click at [656, 359] on textarea "Hi Dr. Wolpert, Thank you for considering my application. I would definitely be…" at bounding box center [519, 365] width 396 height 47
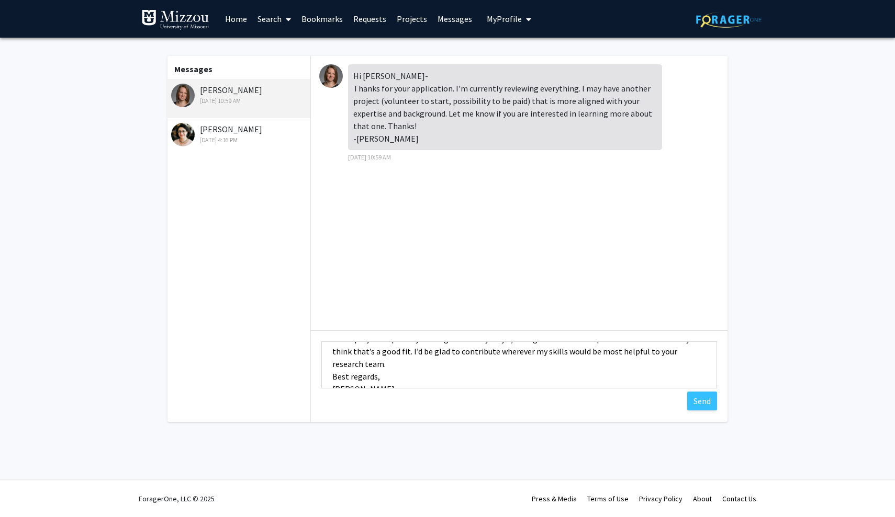
scroll to position [46, 0]
drag, startPoint x: 390, startPoint y: 353, endPoint x: 568, endPoint y: 364, distance: 178.7
click at [568, 364] on textarea "Hi Dr. Wolpert, Thank you for considering my application. I would definitely be…" at bounding box center [519, 365] width 396 height 47
click at [569, 364] on textarea "Hi Dr. Wolpert, Thank you for considering my application. I would definitely be…" at bounding box center [519, 365] width 396 height 47
drag, startPoint x: 389, startPoint y: 354, endPoint x: 699, endPoint y: 354, distance: 310.2
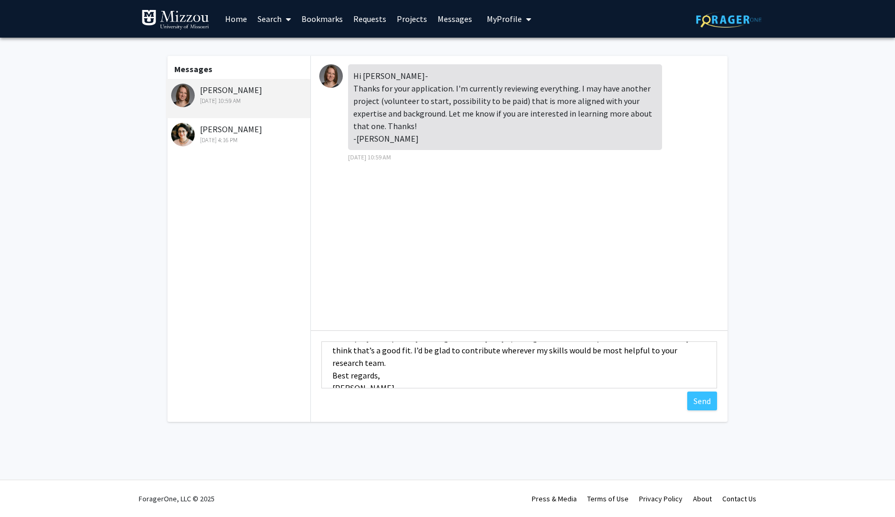
click at [699, 354] on textarea "Hi Dr. Wolpert, Thank you for considering my application. I would definitely be…" at bounding box center [519, 365] width 396 height 47
drag, startPoint x: 384, startPoint y: 367, endPoint x: 324, endPoint y: 365, distance: 59.7
click at [324, 365] on textarea "Hi Dr. Wolpert, Thank you for considering my application. I would definitely be…" at bounding box center [519, 365] width 396 height 47
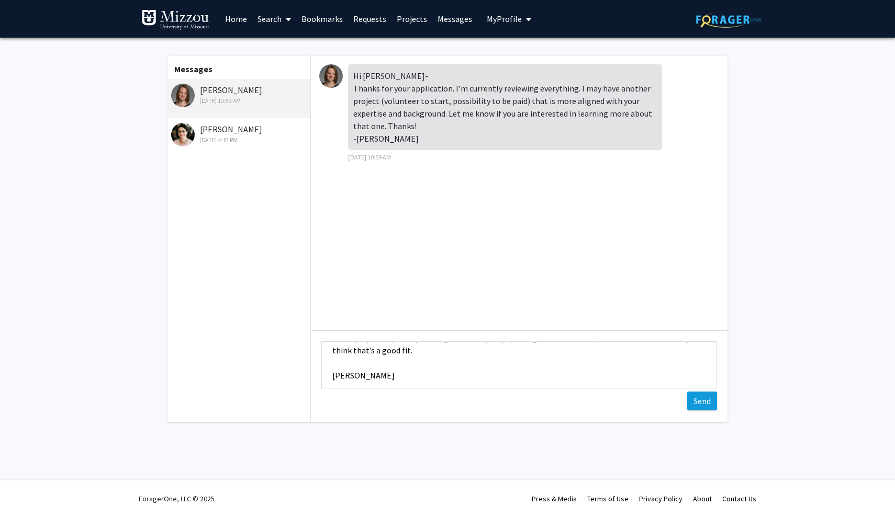
type textarea "Hi [PERSON_NAME], Thank you for considering my application. I would definitely …"
click at [706, 403] on button "Send" at bounding box center [702, 401] width 30 height 19
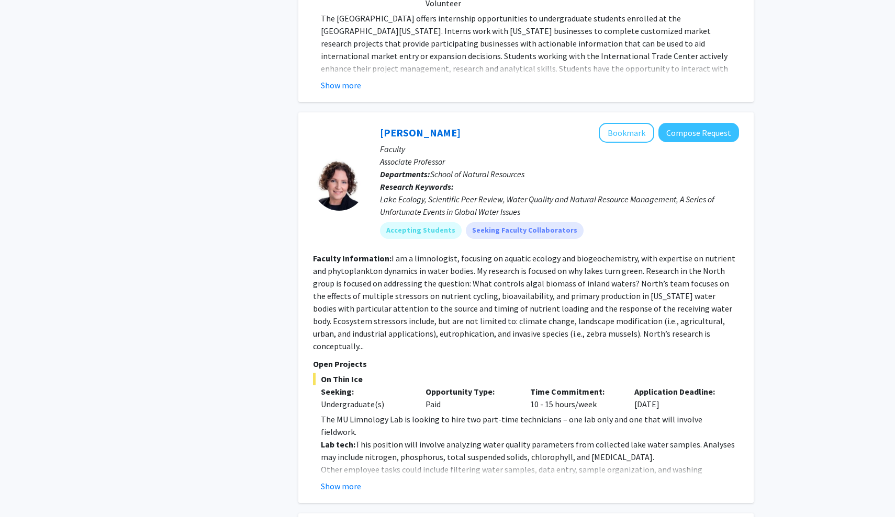
scroll to position [2084, 0]
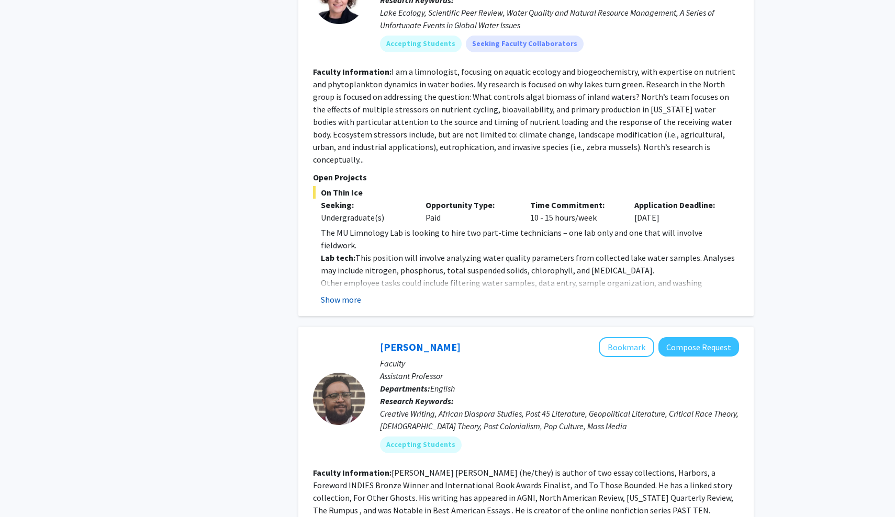
click at [346, 294] on button "Show more" at bounding box center [341, 300] width 40 height 13
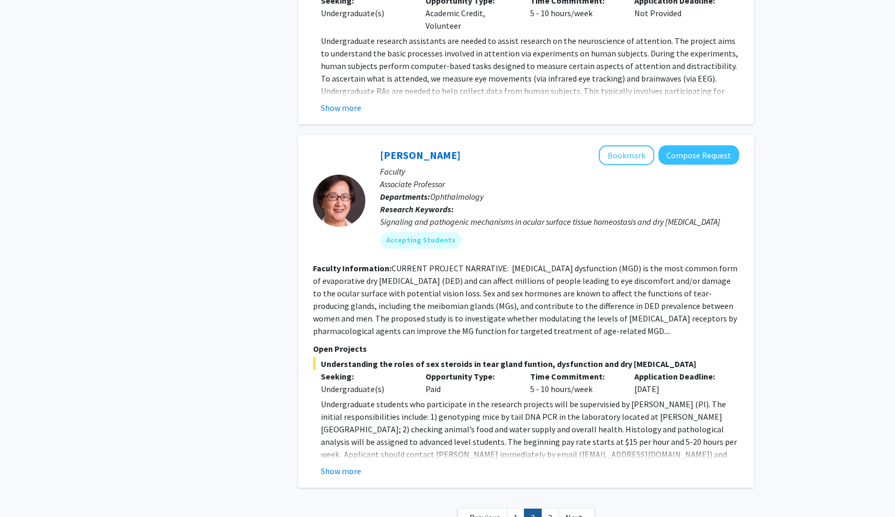
scroll to position [3714, 0]
click at [338, 466] on button "Show more" at bounding box center [341, 472] width 40 height 13
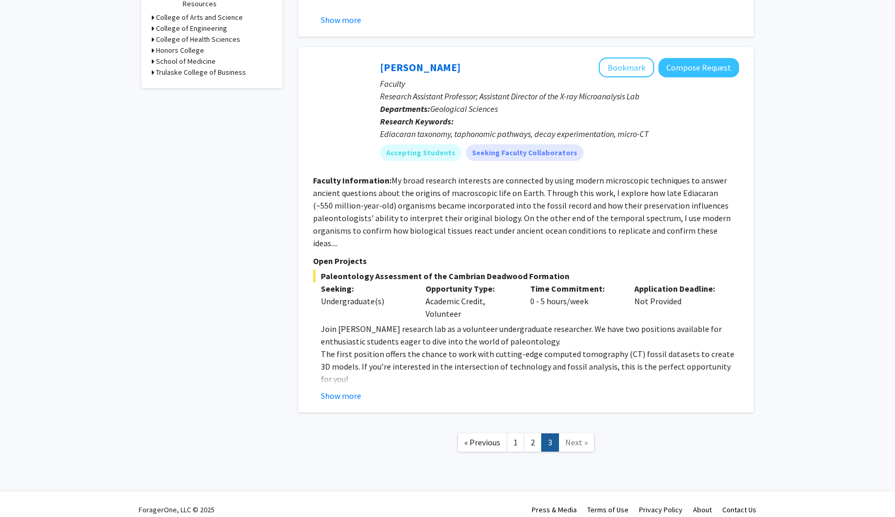
scroll to position [401, 0]
click at [580, 438] on span "Next »" at bounding box center [576, 443] width 22 height 10
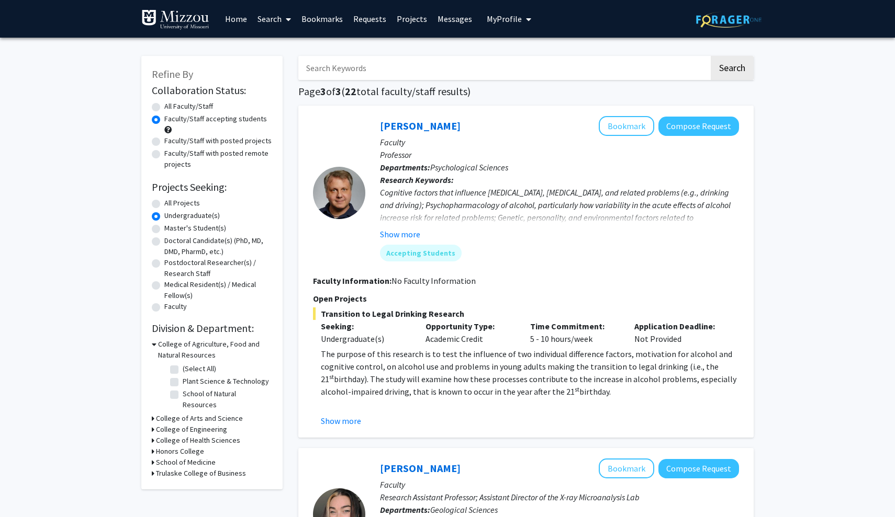
scroll to position [0, 0]
click at [421, 24] on link "Projects" at bounding box center [411, 19] width 41 height 37
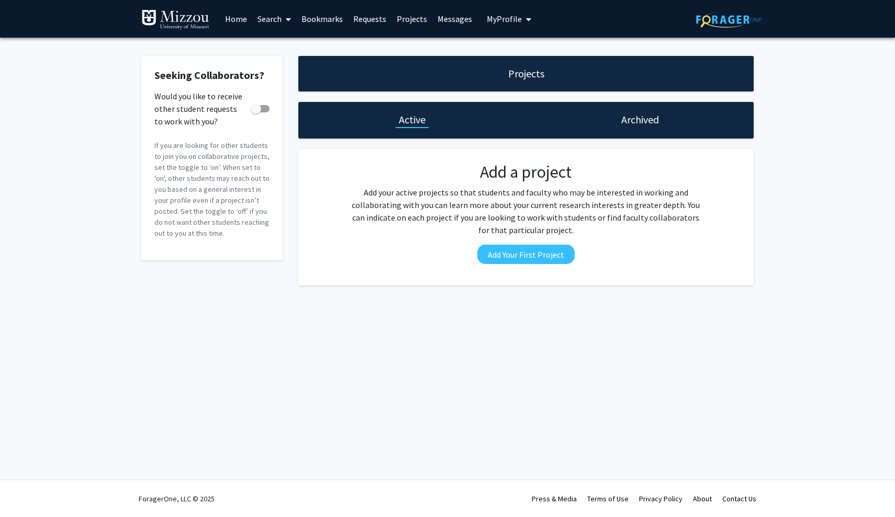
click at [385, 24] on link "Requests" at bounding box center [369, 19] width 43 height 37
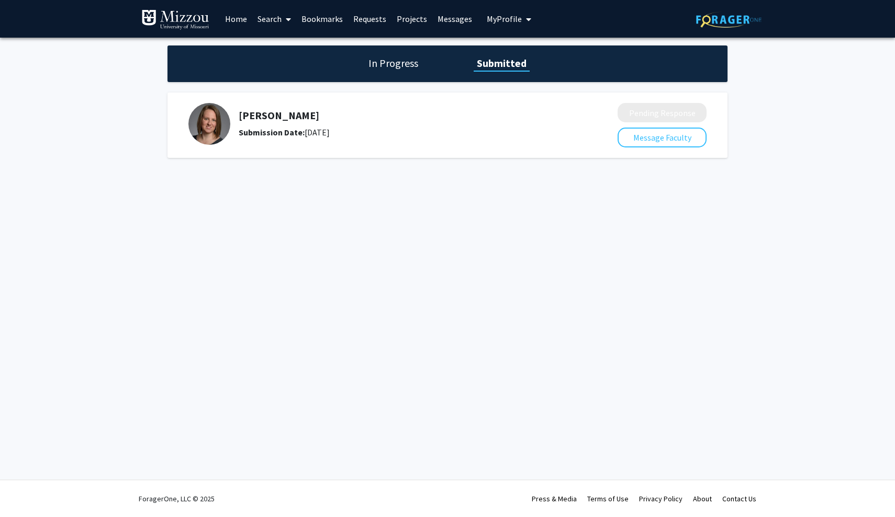
click at [411, 21] on link "Projects" at bounding box center [411, 19] width 41 height 37
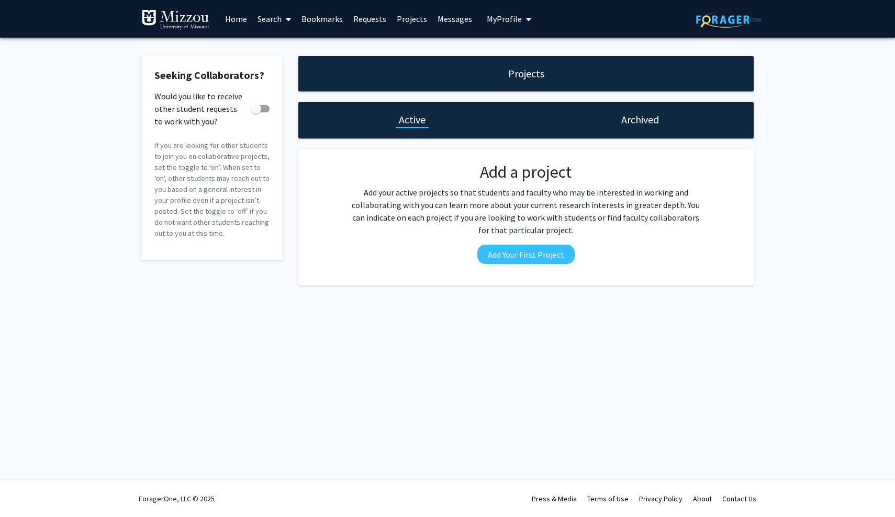
click at [435, 24] on link "Messages" at bounding box center [454, 19] width 45 height 37
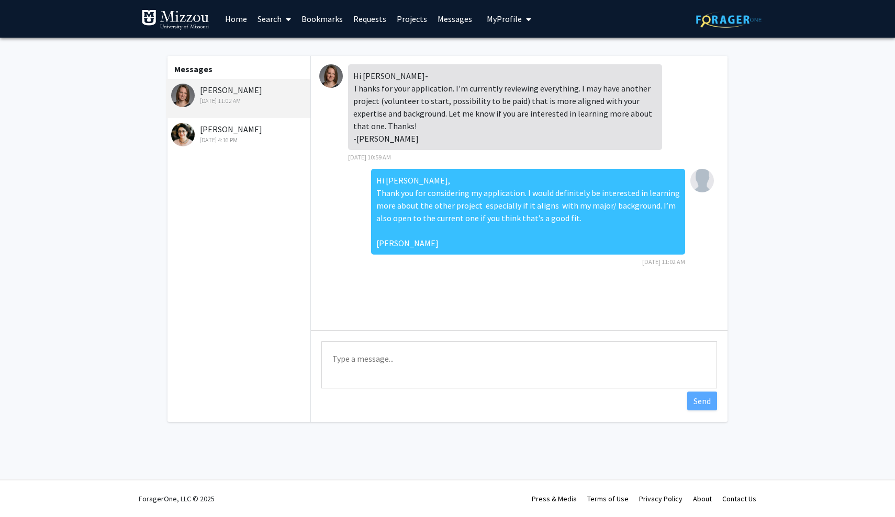
click at [177, 22] on img at bounding box center [175, 19] width 68 height 21
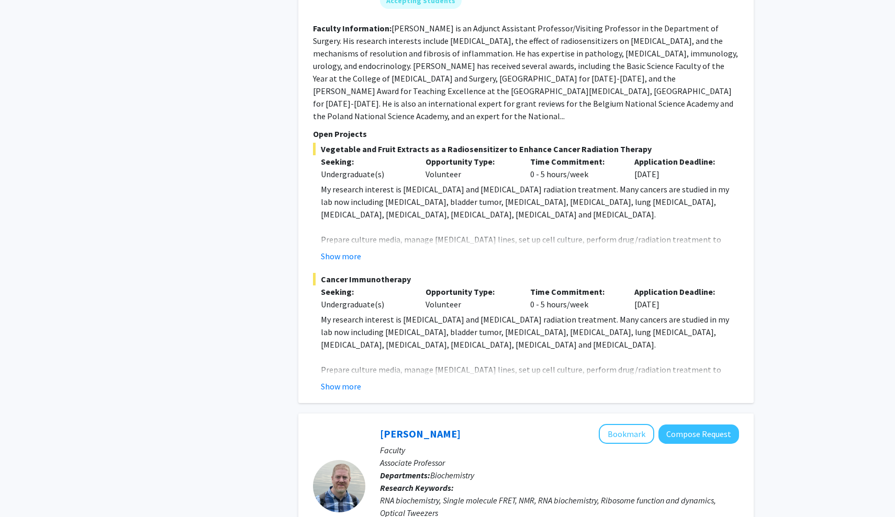
scroll to position [815, 0]
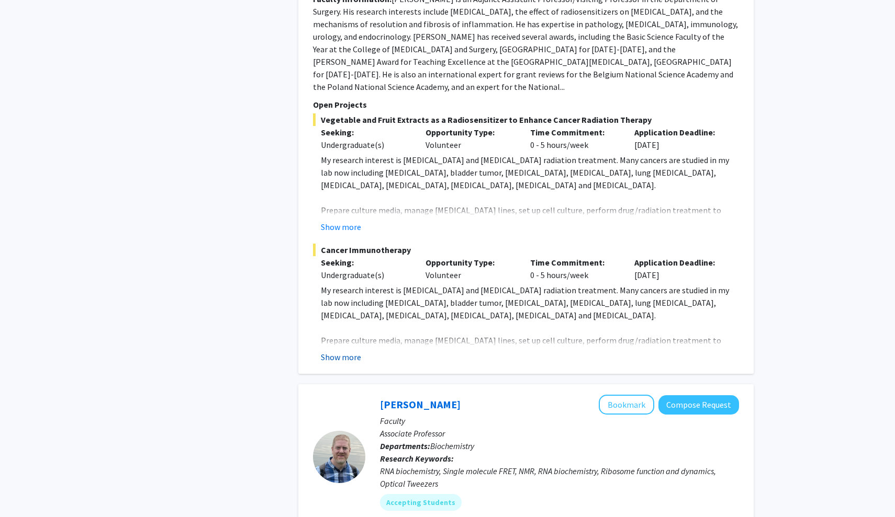
click at [346, 351] on button "Show more" at bounding box center [341, 357] width 40 height 13
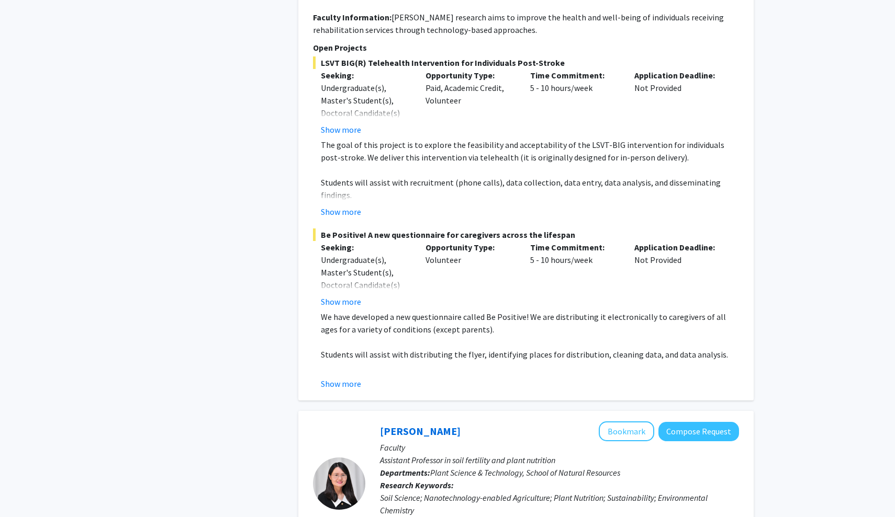
scroll to position [2459, 0]
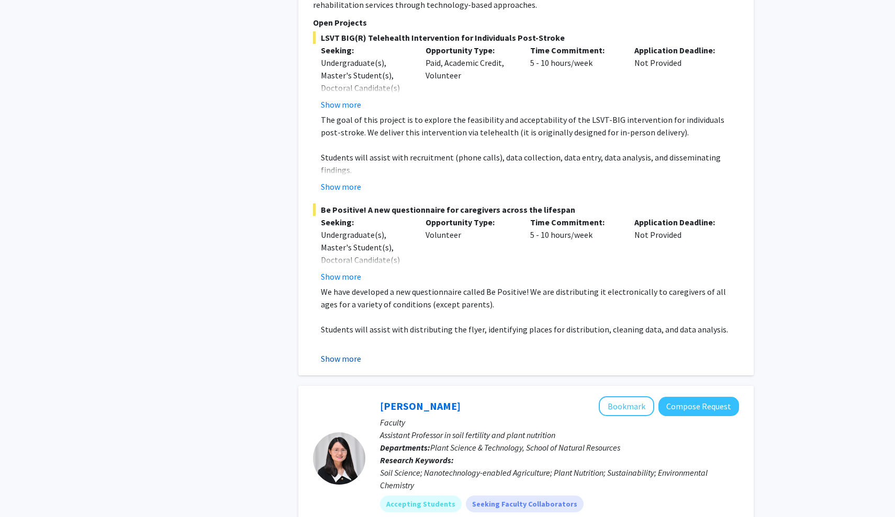
click at [342, 353] on button "Show more" at bounding box center [341, 359] width 40 height 13
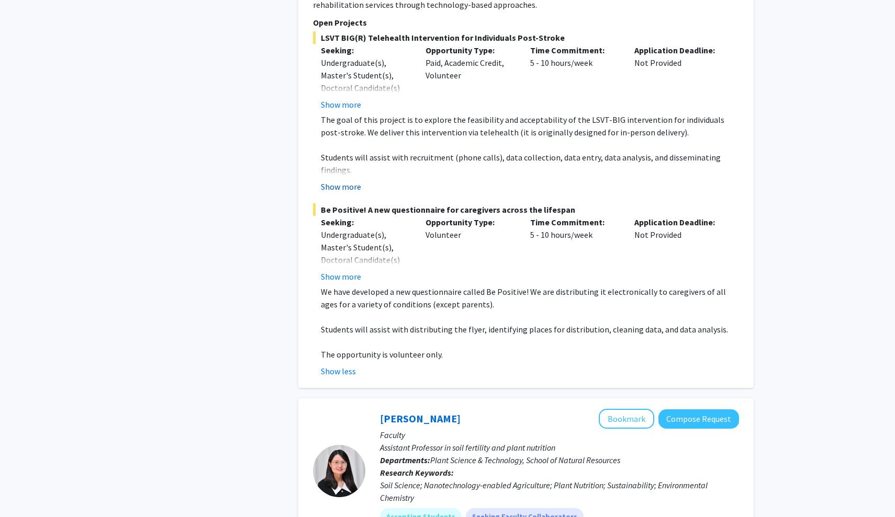
click at [346, 180] on button "Show more" at bounding box center [341, 186] width 40 height 13
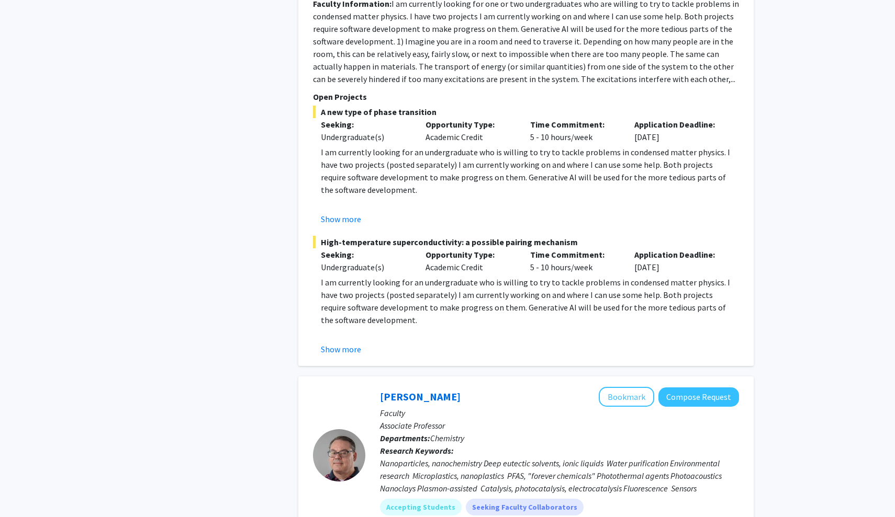
scroll to position [3968, 0]
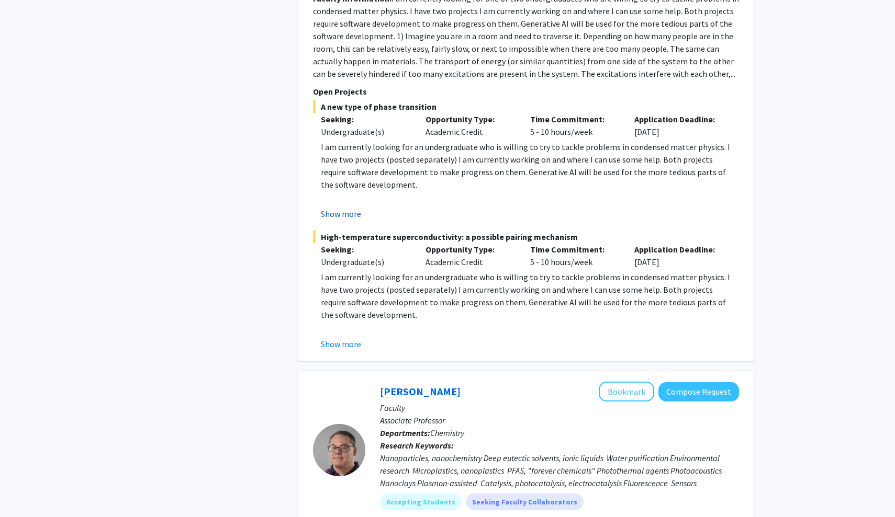
click at [335, 208] on button "Show more" at bounding box center [341, 214] width 40 height 13
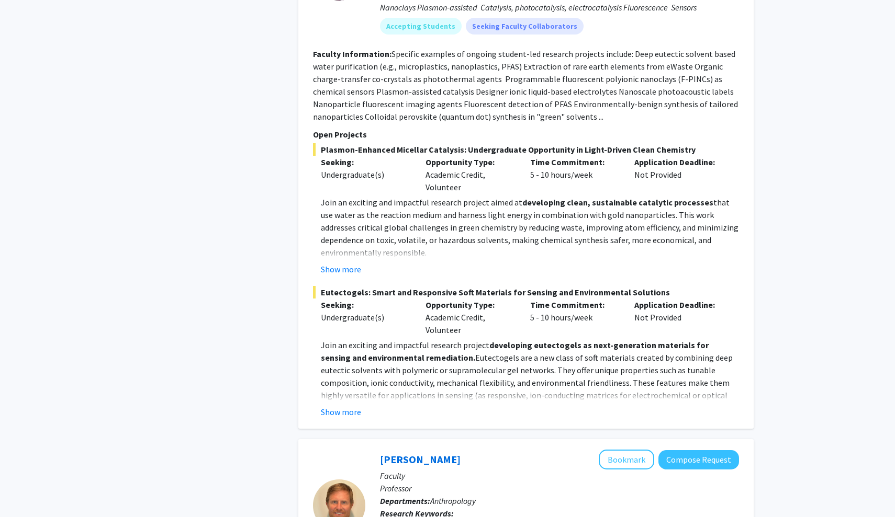
scroll to position [4785, 0]
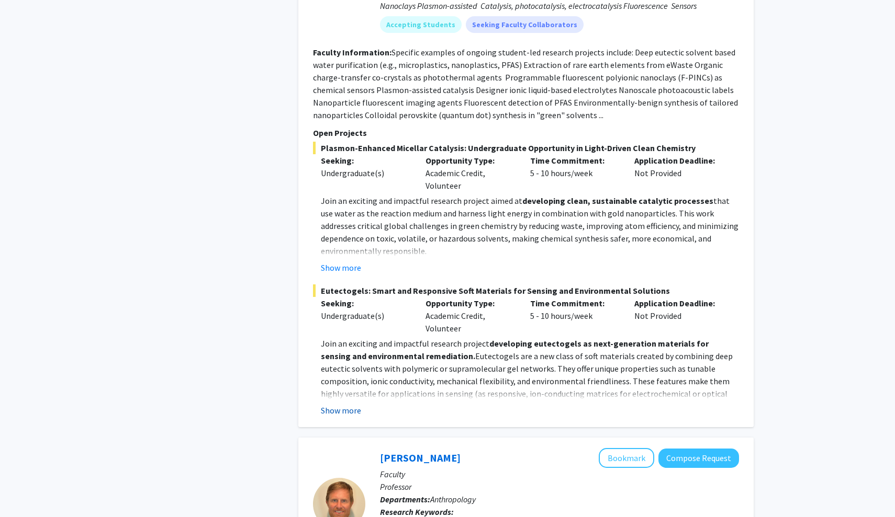
click at [345, 404] on button "Show more" at bounding box center [341, 410] width 40 height 13
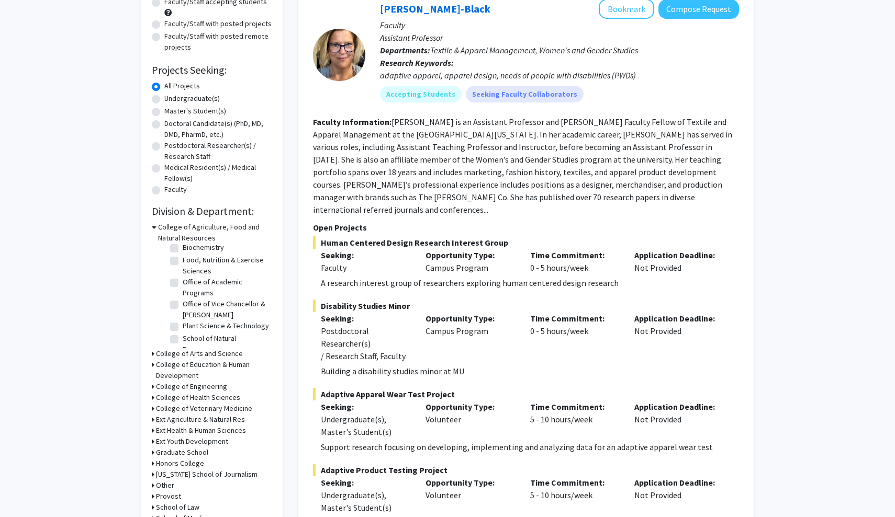
scroll to position [133, 0]
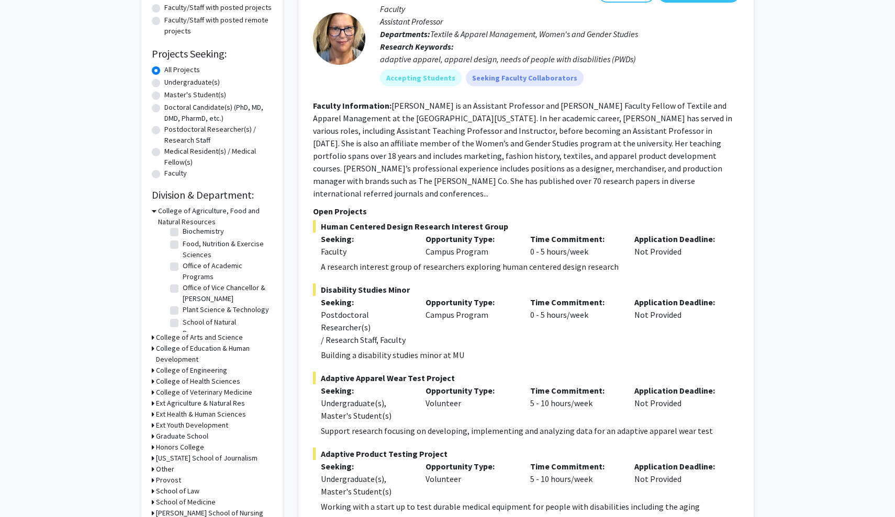
click at [153, 340] on icon at bounding box center [153, 337] width 3 height 11
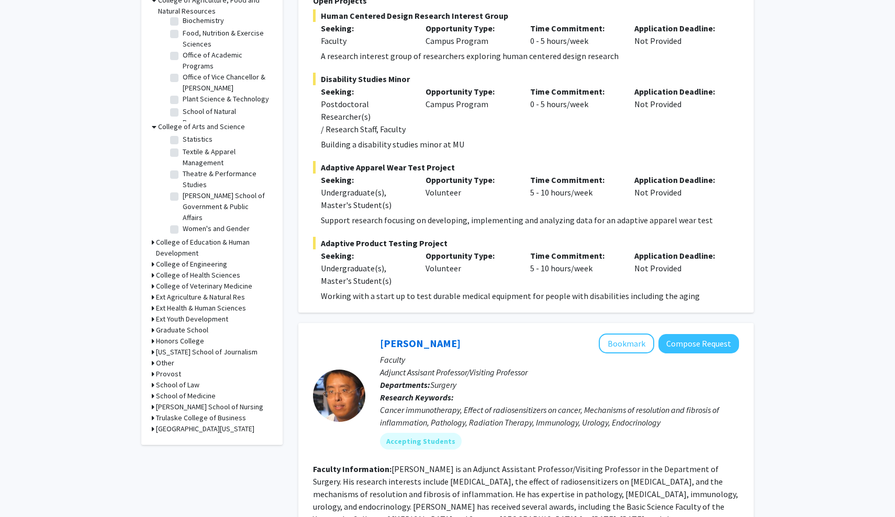
scroll to position [346, 0]
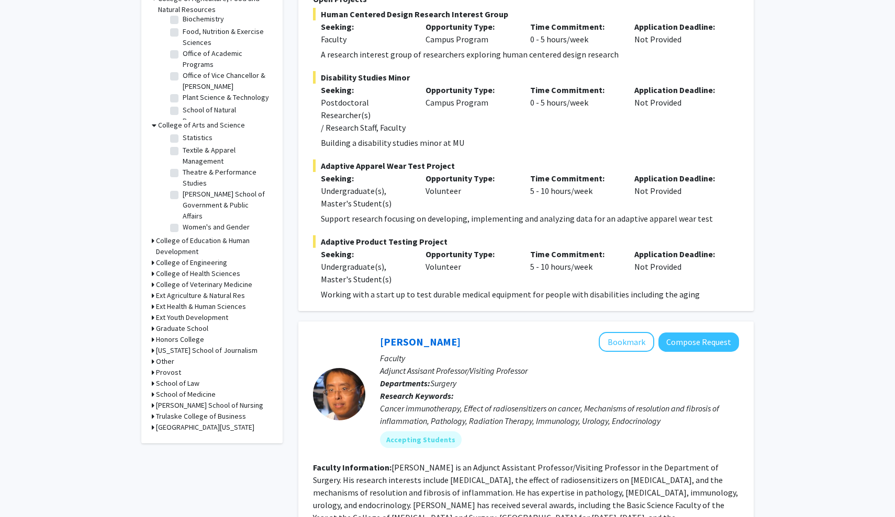
click at [154, 243] on icon at bounding box center [153, 240] width 3 height 11
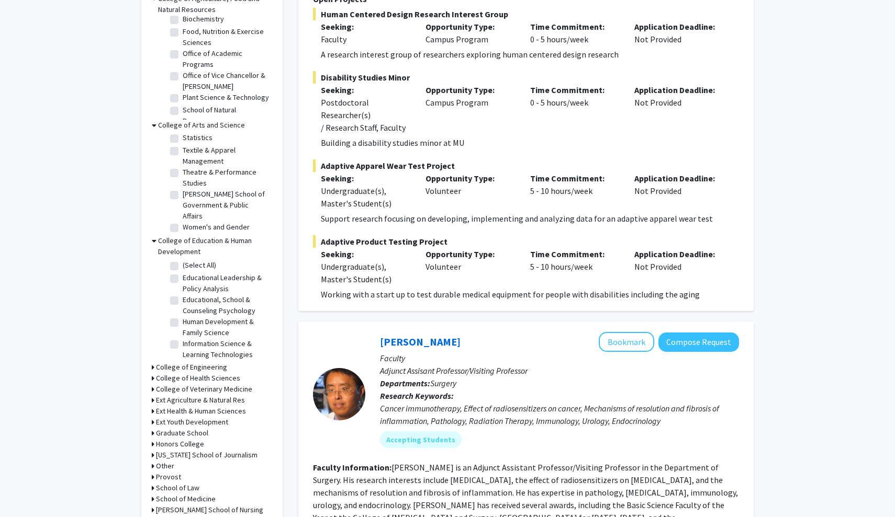
click at [154, 243] on icon at bounding box center [154, 240] width 5 height 11
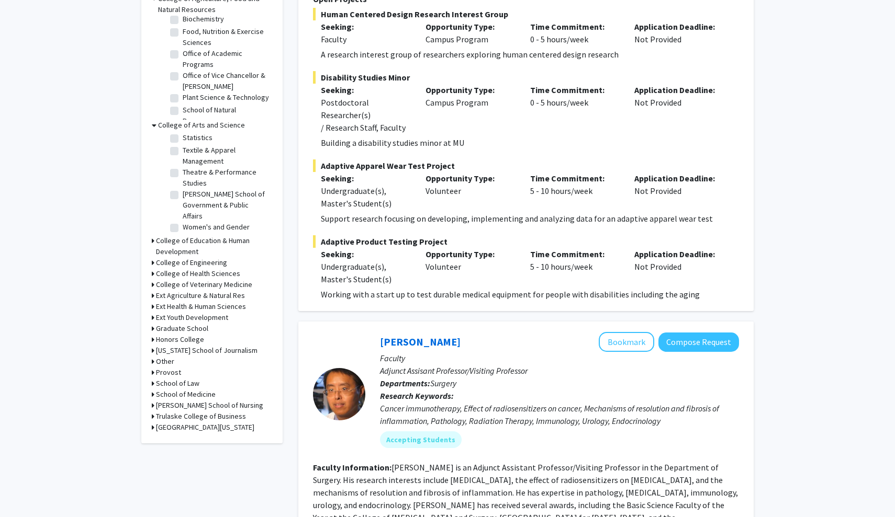
click at [154, 243] on icon at bounding box center [153, 240] width 3 height 11
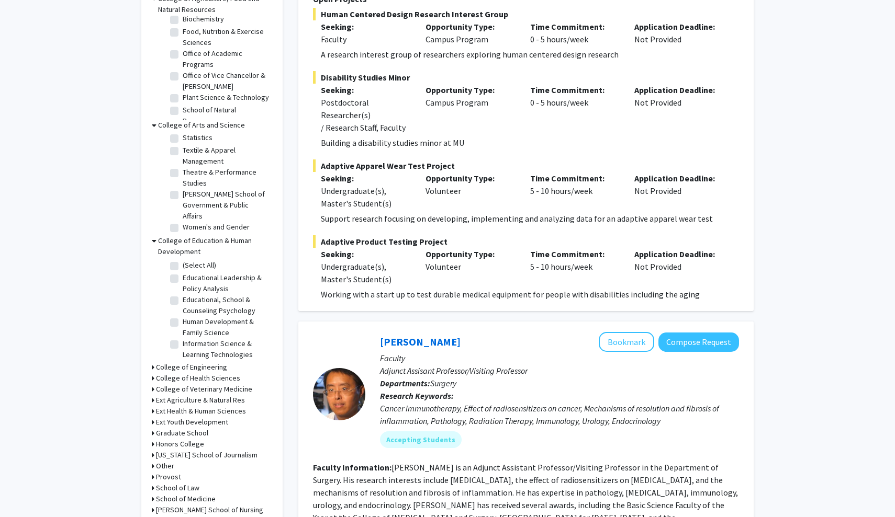
click at [155, 243] on icon at bounding box center [154, 240] width 5 height 11
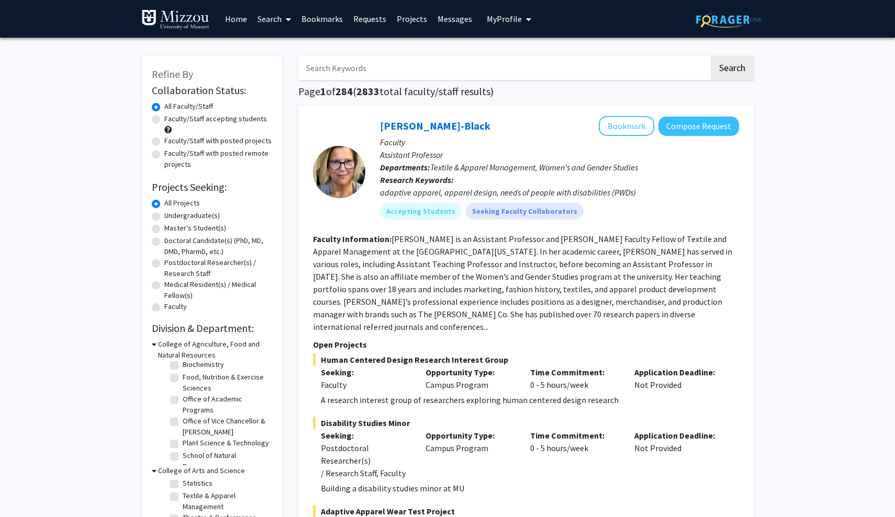
scroll to position [0, 0]
click at [507, 17] on span "My Profile" at bounding box center [504, 19] width 35 height 10
click at [270, 21] on link "Search" at bounding box center [274, 19] width 44 height 37
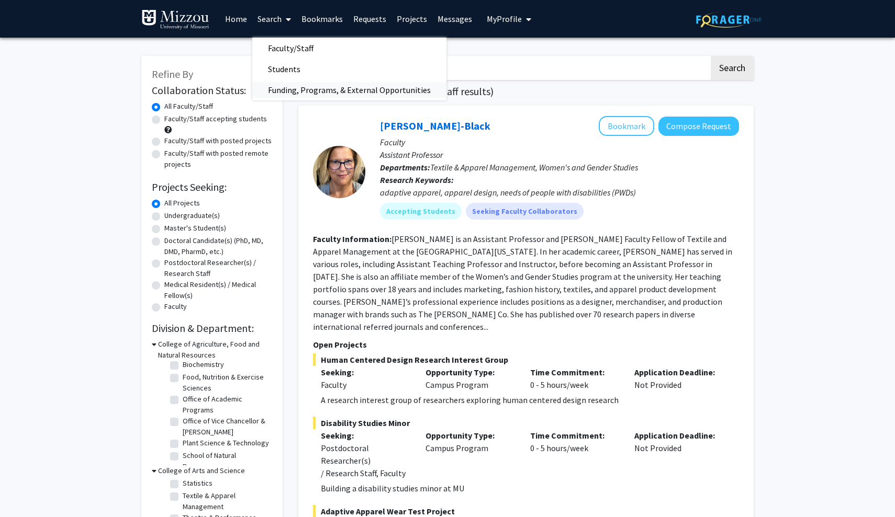
click at [303, 92] on span "Funding, Programs, & External Opportunities" at bounding box center [349, 90] width 194 height 21
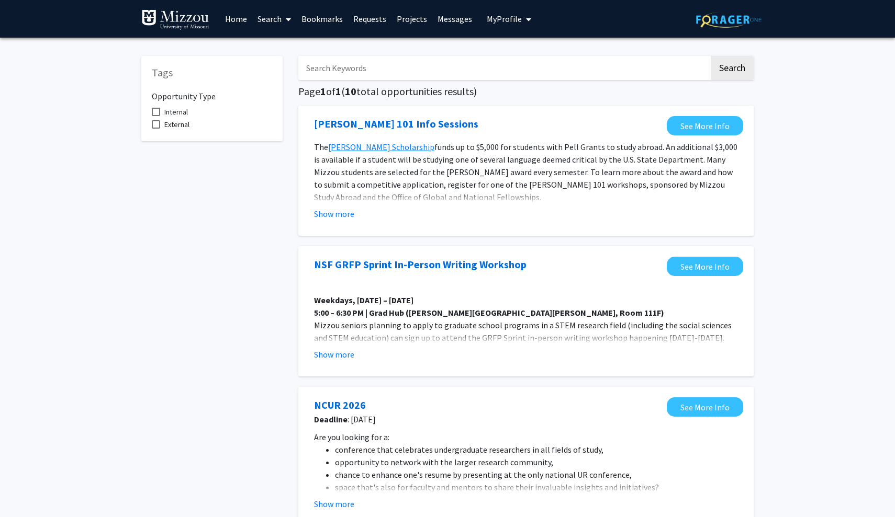
click at [457, 22] on link "Messages" at bounding box center [454, 19] width 45 height 37
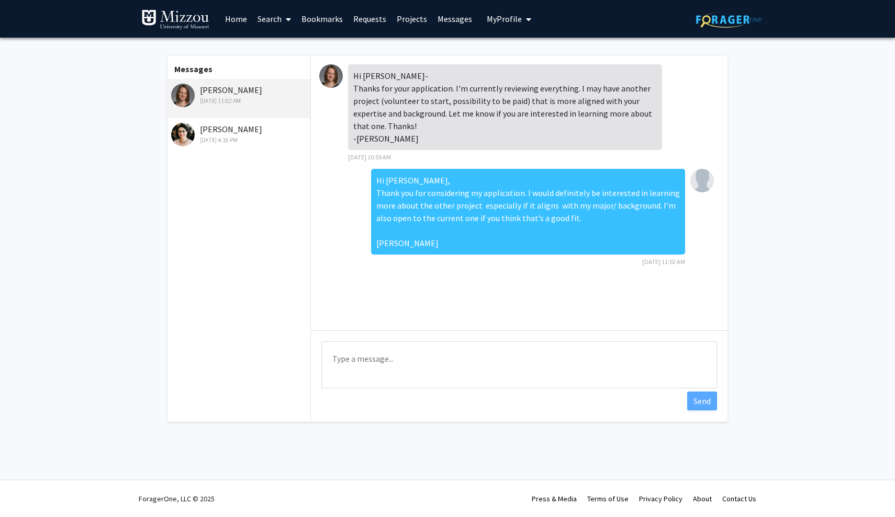
click at [252, 139] on div "[DATE] 4:16 PM" at bounding box center [239, 140] width 137 height 9
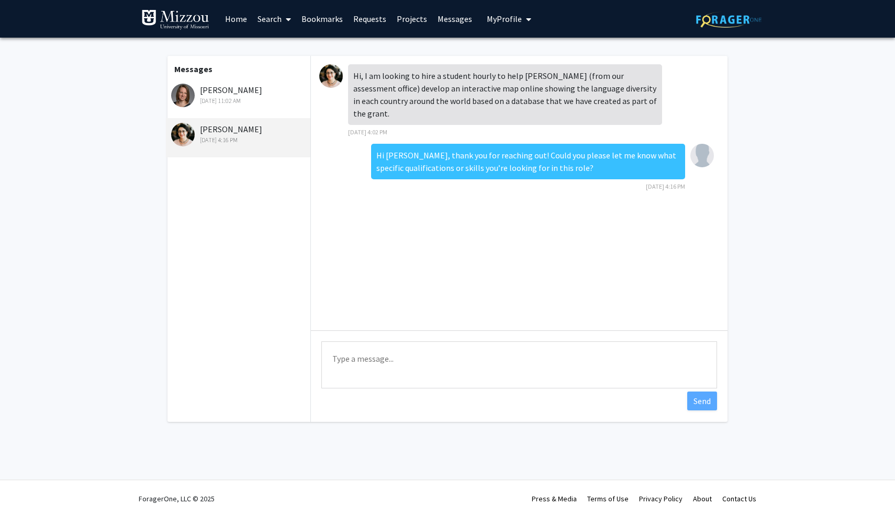
click at [235, 21] on link "Home" at bounding box center [236, 19] width 32 height 37
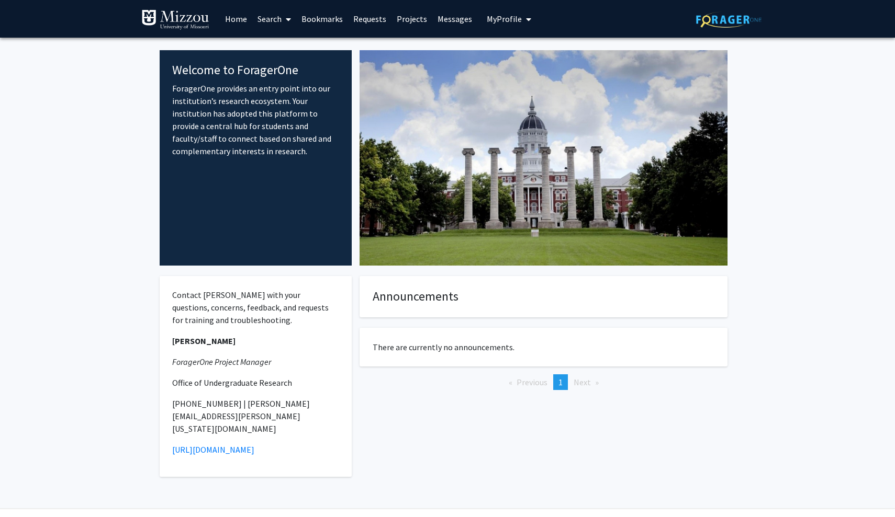
click at [277, 21] on link "Search" at bounding box center [274, 19] width 44 height 37
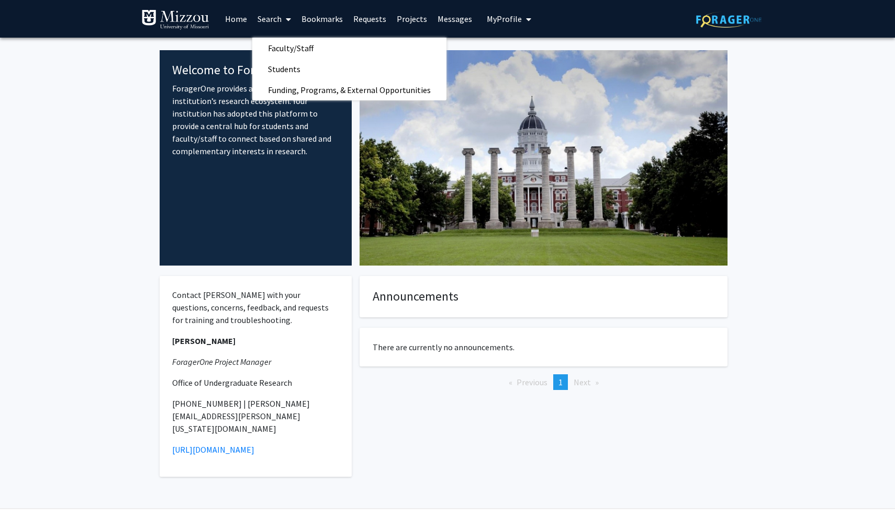
click at [331, 26] on link "Bookmarks" at bounding box center [322, 19] width 52 height 37
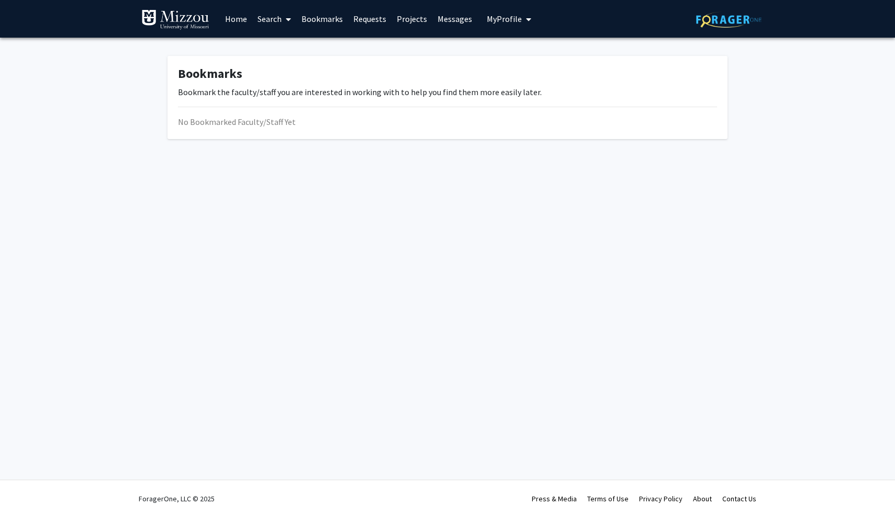
click at [368, 31] on link "Requests" at bounding box center [369, 19] width 43 height 37
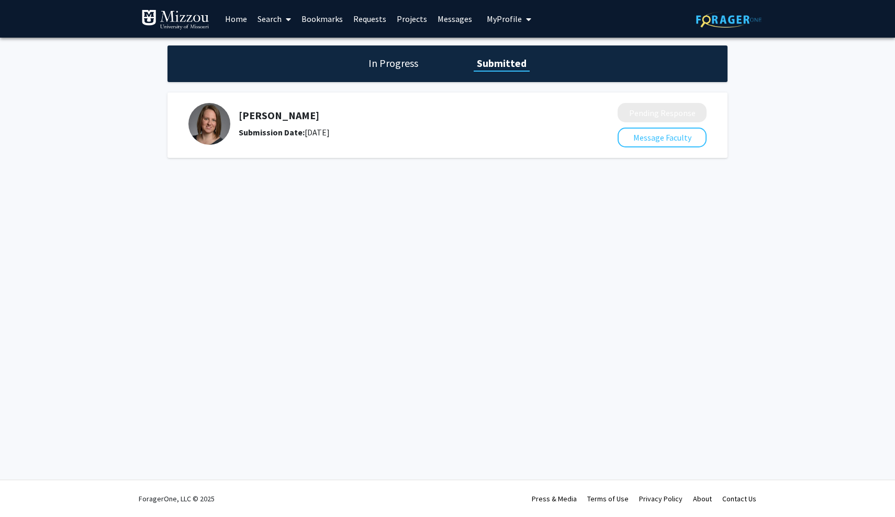
click at [389, 69] on h1 "In Progress" at bounding box center [393, 63] width 56 height 15
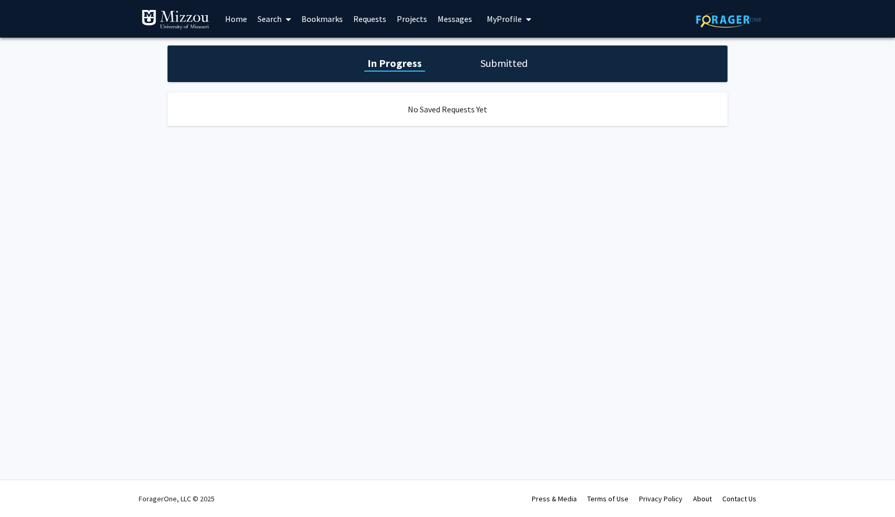
click at [422, 19] on link "Projects" at bounding box center [411, 19] width 41 height 37
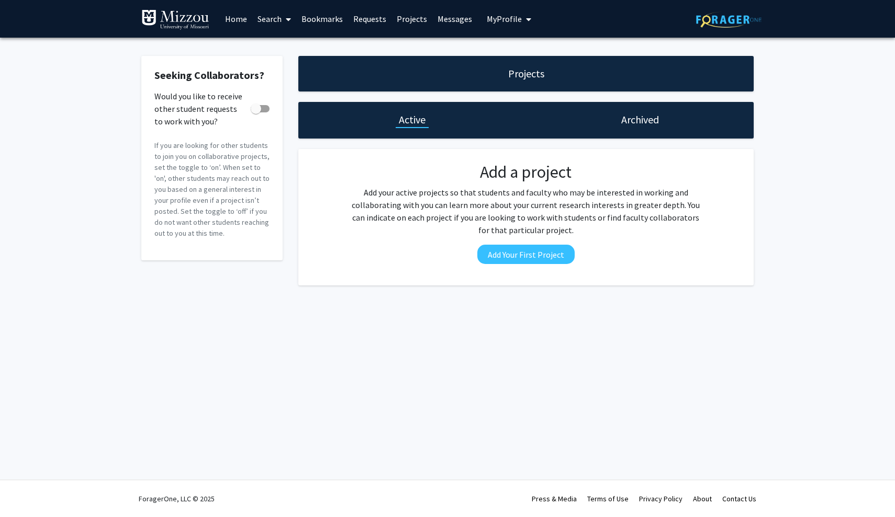
click at [452, 21] on link "Messages" at bounding box center [454, 19] width 45 height 37
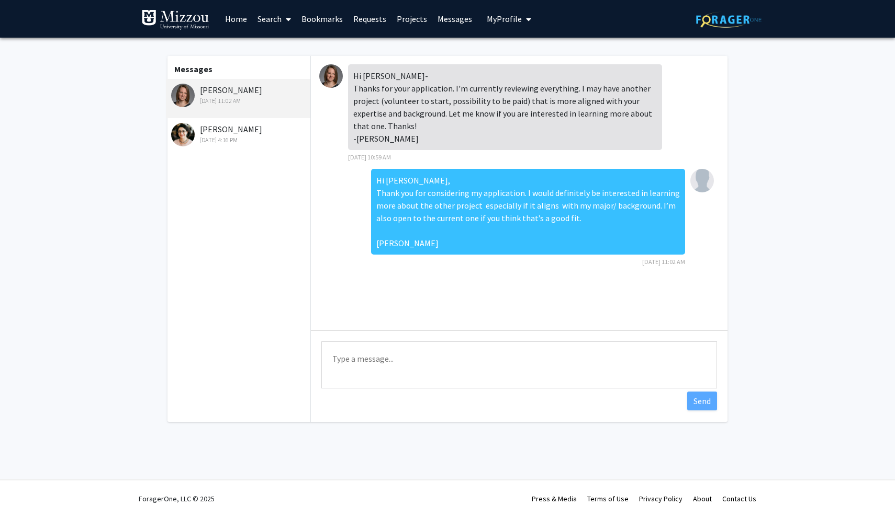
click at [513, 27] on button "My Profile" at bounding box center [508, 19] width 51 height 38
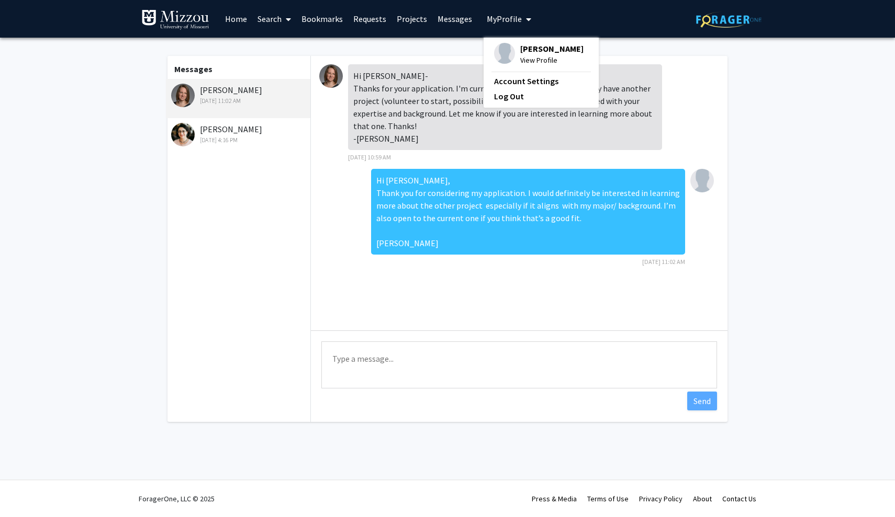
click at [114, 194] on fg-messaging "Messages Rachel Wolpert Sep 25, 2025 11:02 AM Pilar Mendoza Sep 24, 2025 4:16 P…" at bounding box center [447, 242] width 895 height 408
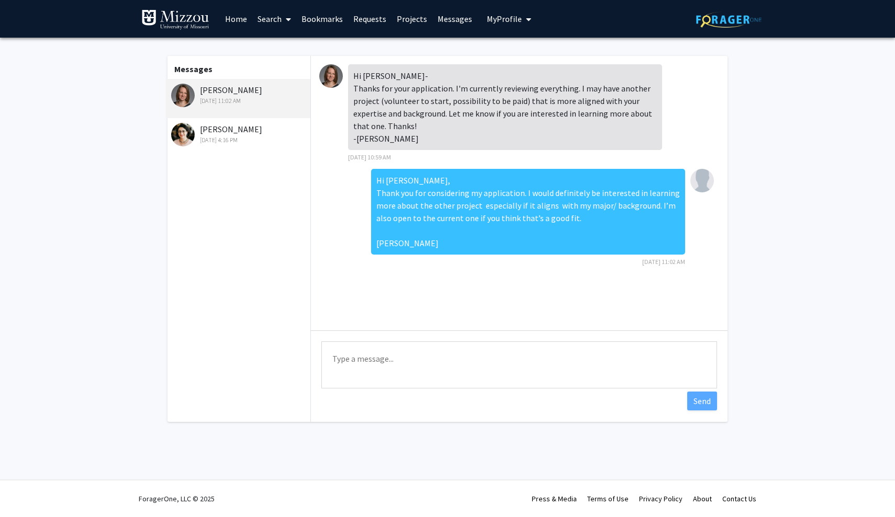
click at [171, 17] on img at bounding box center [175, 19] width 68 height 21
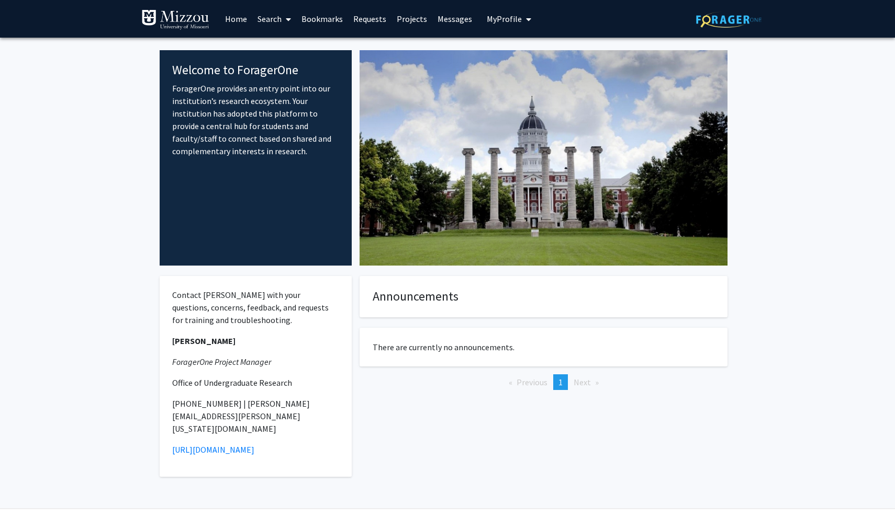
click at [510, 18] on span "My Profile" at bounding box center [504, 19] width 35 height 10
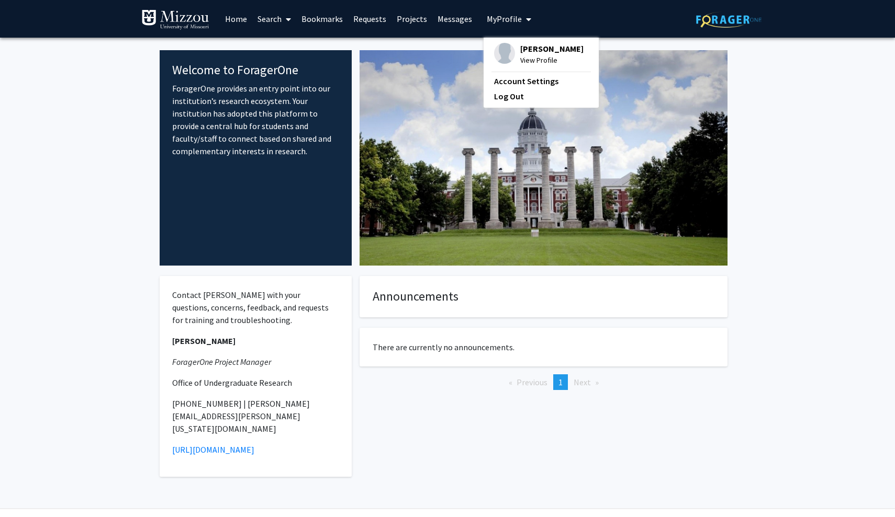
click at [503, 56] on img at bounding box center [504, 53] width 21 height 21
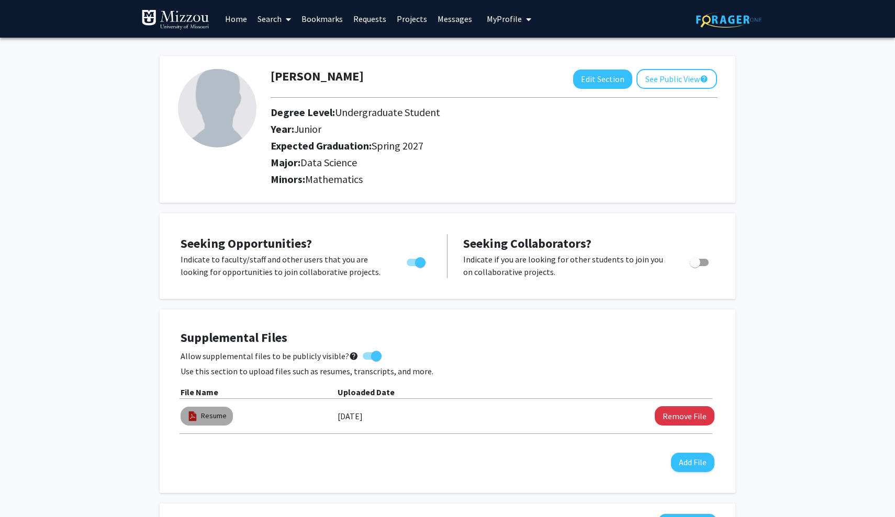
click at [195, 420] on img at bounding box center [193, 417] width 12 height 12
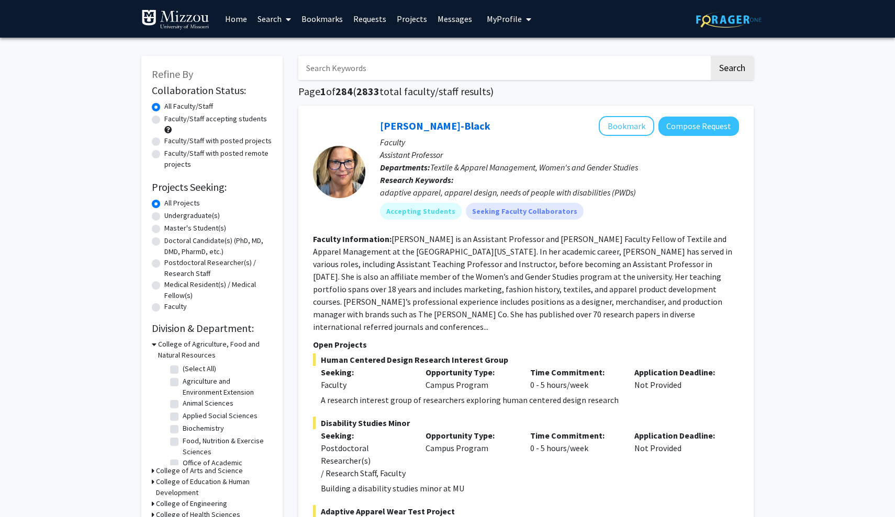
click at [441, 12] on link "Messages" at bounding box center [454, 19] width 45 height 37
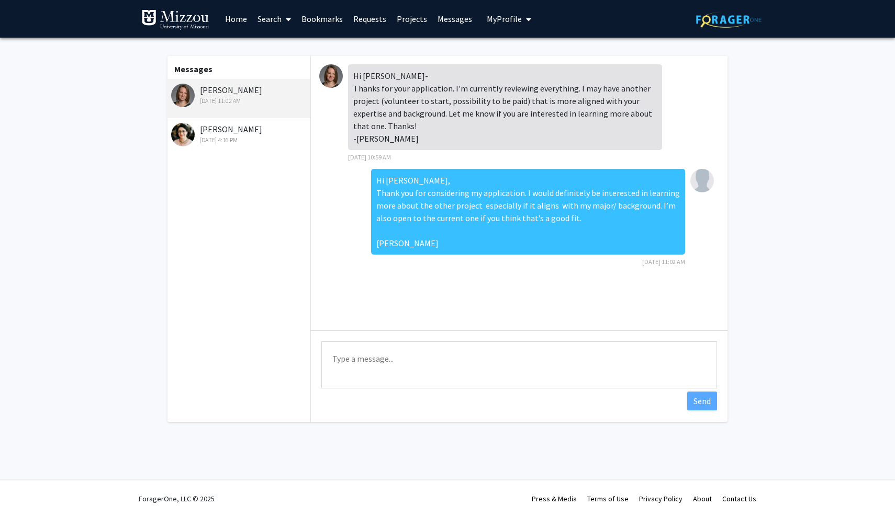
click at [233, 22] on link "Home" at bounding box center [236, 19] width 32 height 37
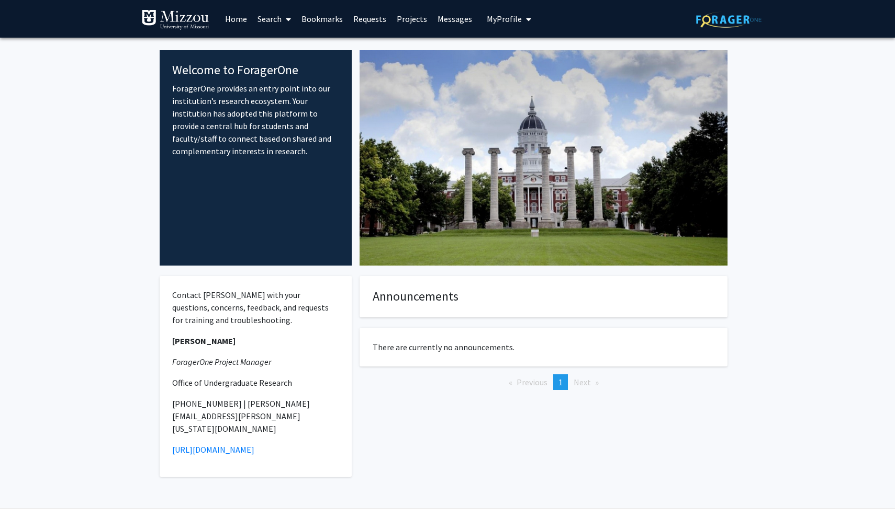
click at [280, 22] on link "Search" at bounding box center [274, 19] width 44 height 37
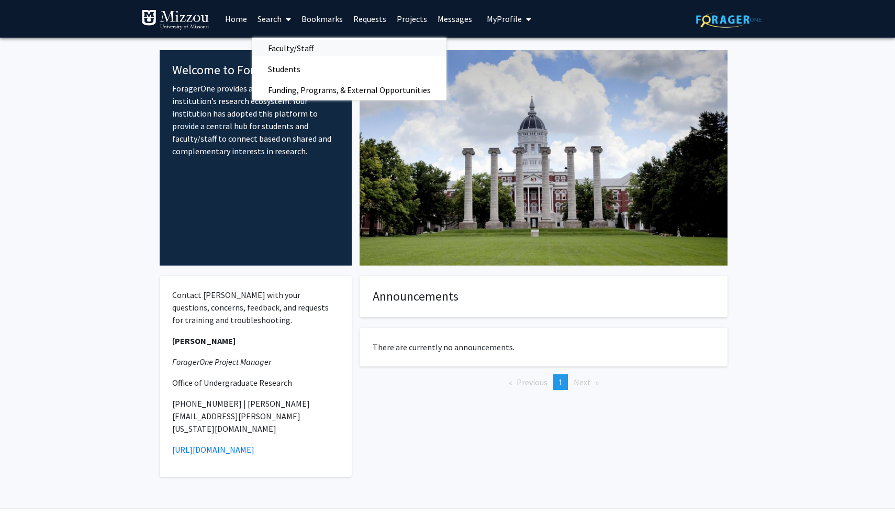
click at [284, 51] on span "Faculty/Staff" at bounding box center [290, 48] width 77 height 21
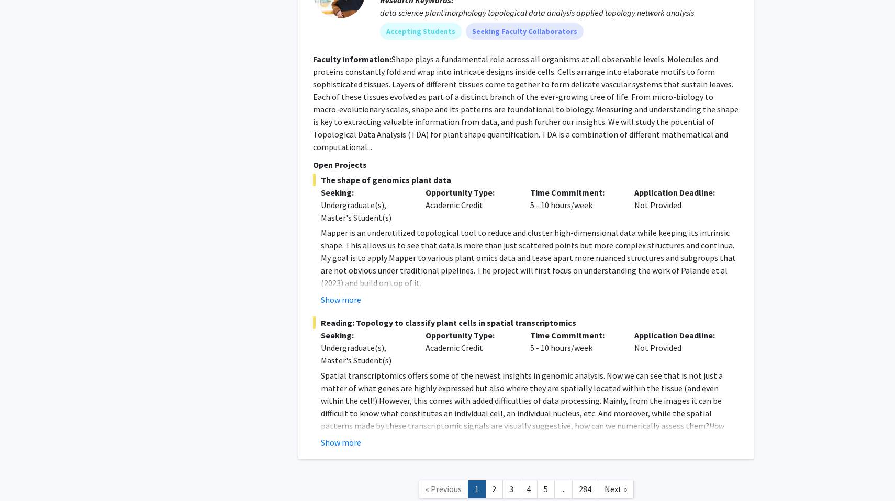
scroll to position [5238, 0]
click at [441, 209] on link "2" at bounding box center [494, 490] width 18 height 18
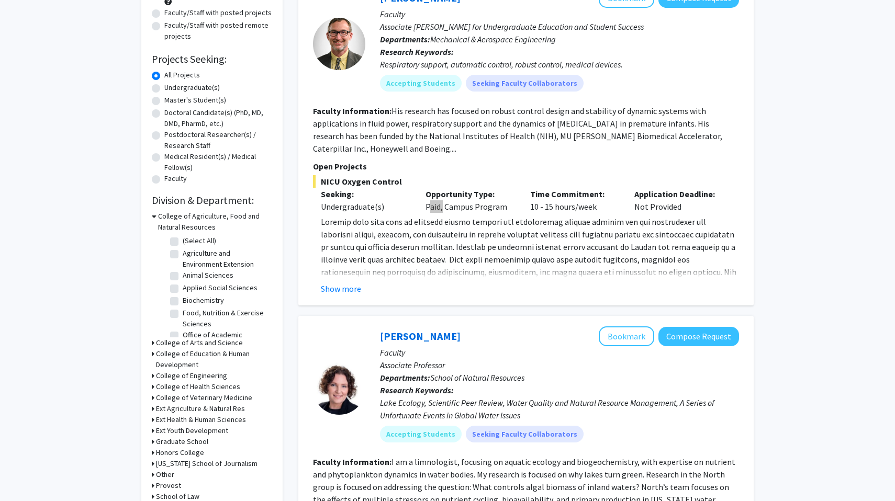
scroll to position [141, 0]
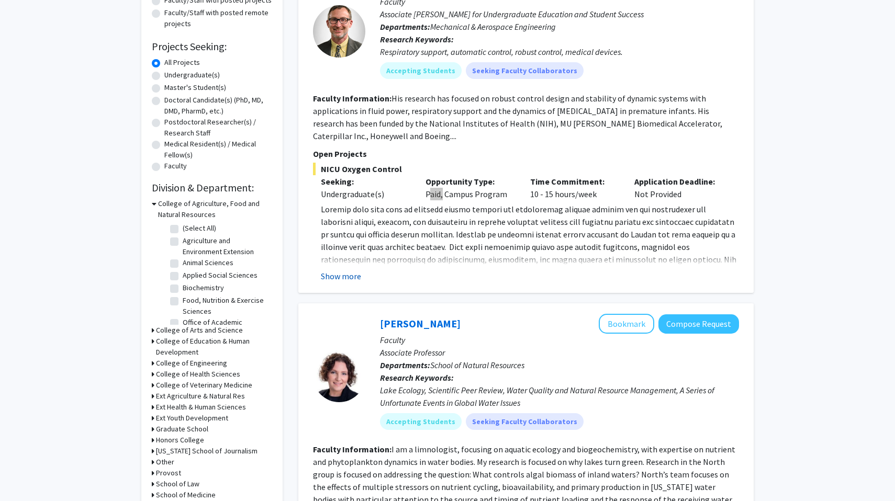
click at [347, 209] on button "Show more" at bounding box center [341, 276] width 40 height 13
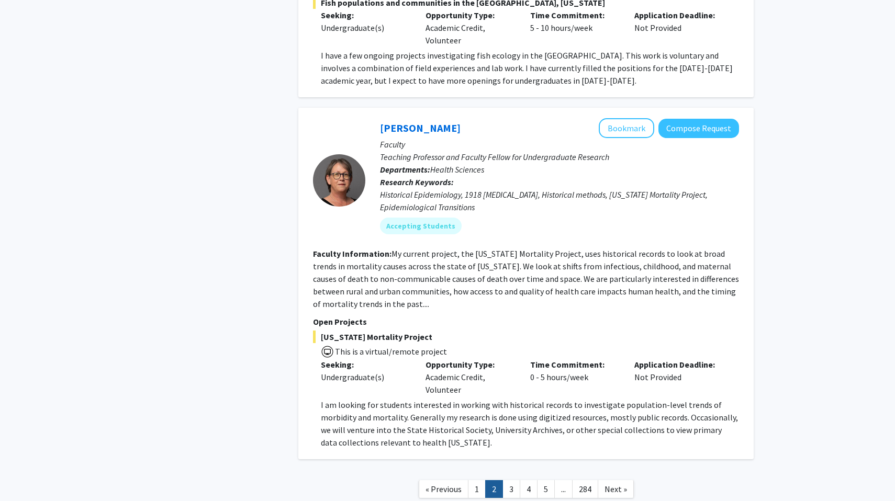
scroll to position [3391, 0]
click at [441, 209] on link "3" at bounding box center [511, 490] width 18 height 18
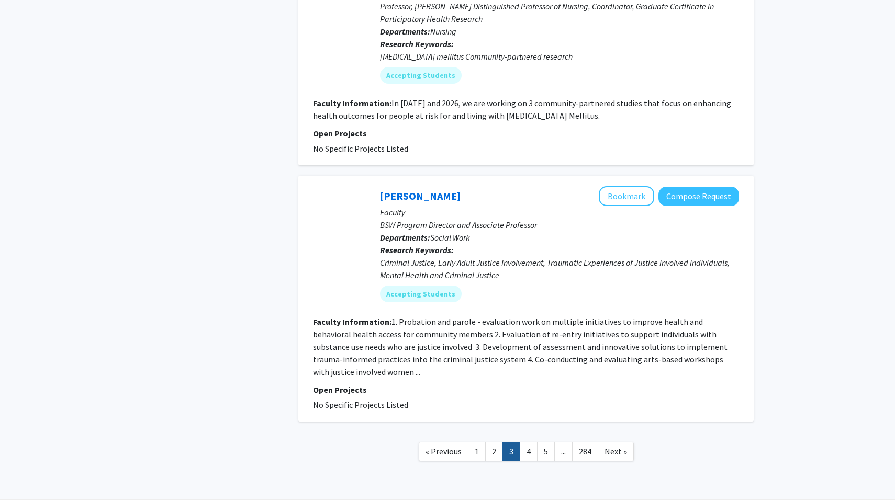
scroll to position [2578, 0]
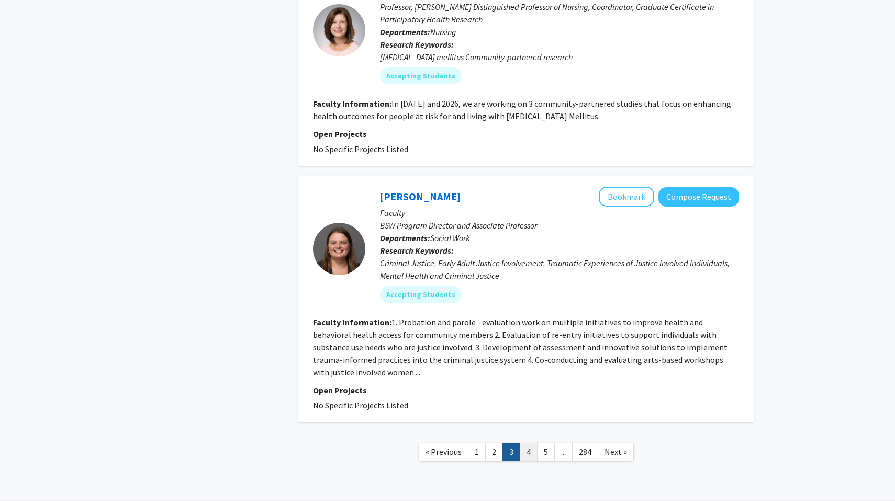
click at [441, 209] on link "4" at bounding box center [529, 452] width 18 height 18
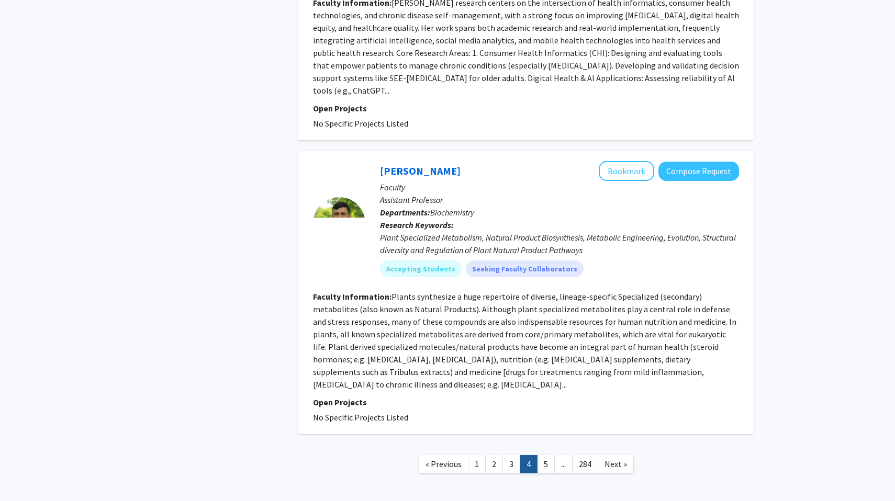
scroll to position [2270, 0]
click at [441, 209] on nav "« Previous 1 2 3 4 5 ... 284 Next »" at bounding box center [525, 466] width 455 height 42
click at [441, 209] on link "5" at bounding box center [546, 465] width 18 height 18
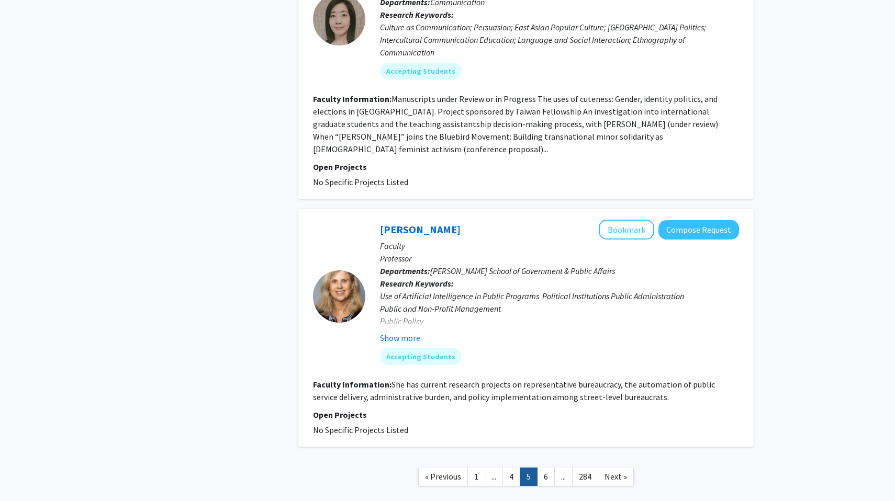
scroll to position [2245, 0]
click at [441, 209] on link "6" at bounding box center [546, 477] width 18 height 18
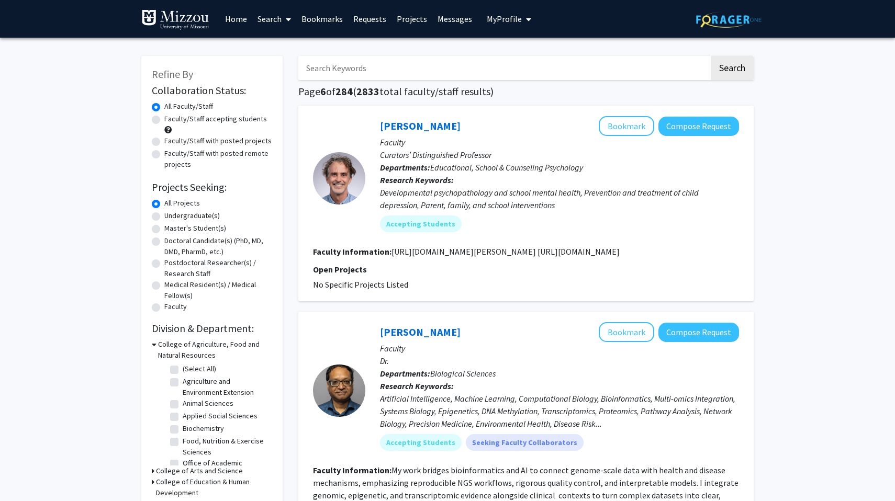
click at [164, 120] on label "Faculty/Staff accepting students" at bounding box center [215, 119] width 103 height 11
click at [164, 120] on input "Faculty/Staff accepting students" at bounding box center [167, 117] width 7 height 7
radio input "true"
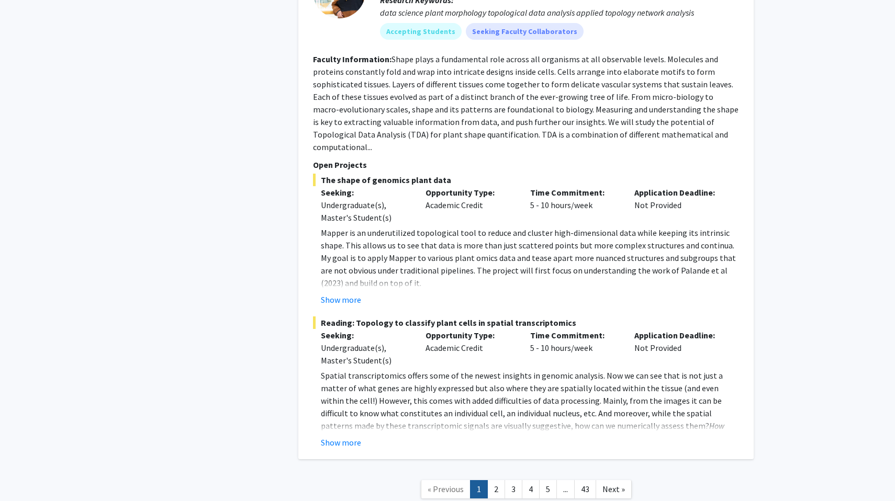
scroll to position [5238, 0]
click at [441, 209] on link "2" at bounding box center [496, 490] width 18 height 18
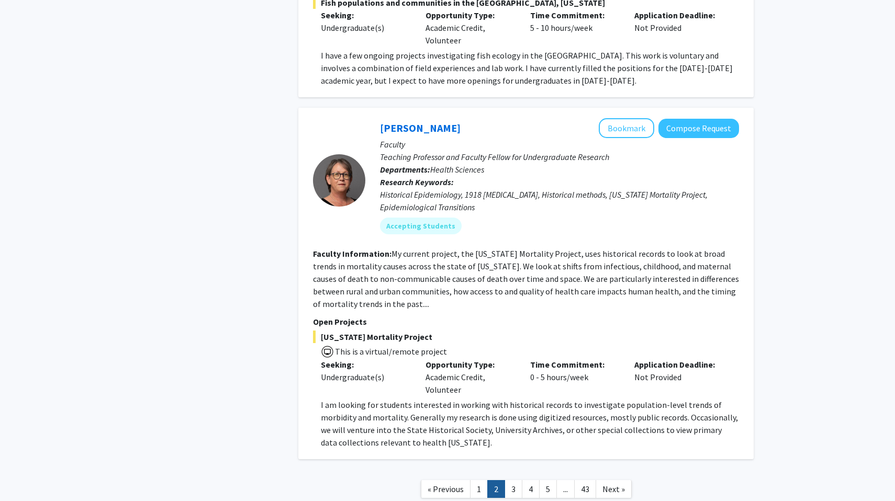
scroll to position [3316, 0]
click at [441, 209] on link "3" at bounding box center [513, 490] width 18 height 18
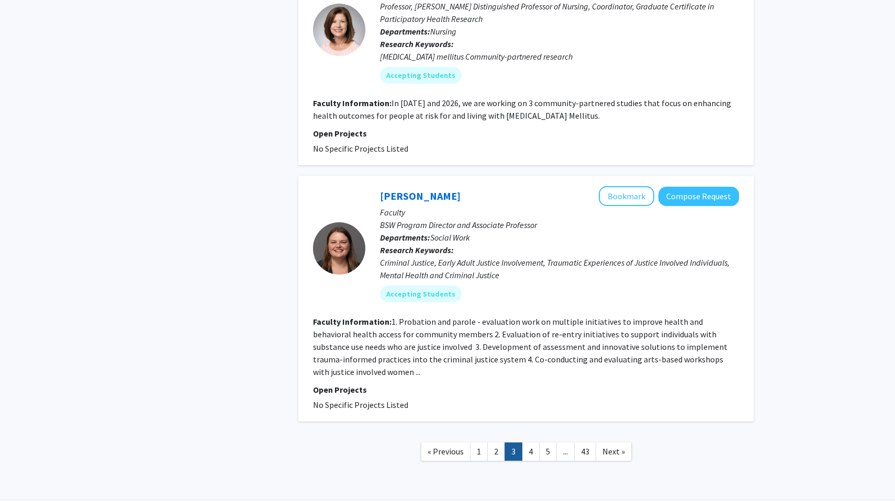
scroll to position [2578, 0]
click at [441, 209] on link "4" at bounding box center [531, 452] width 18 height 18
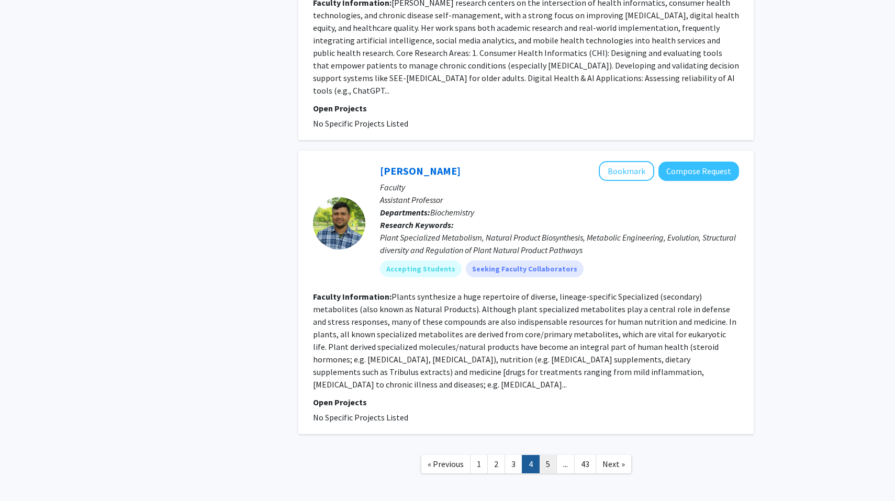
scroll to position [2270, 0]
click at [441, 209] on link "5" at bounding box center [548, 465] width 18 height 18
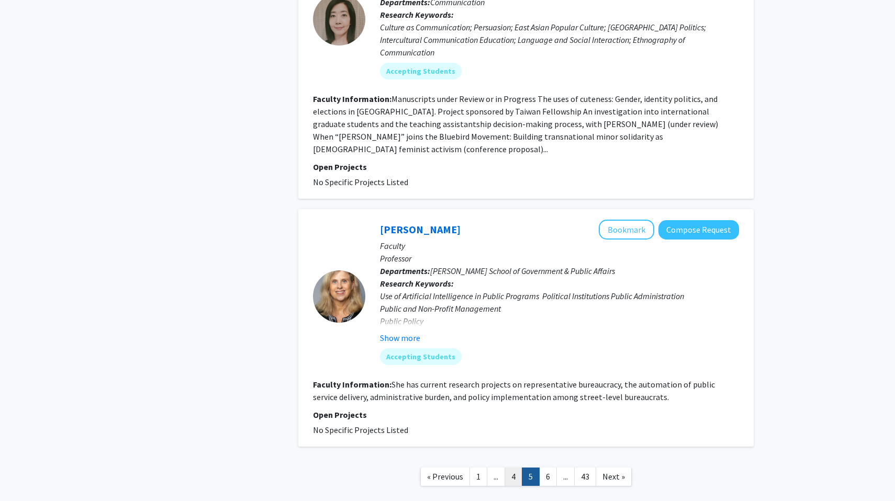
scroll to position [2245, 0]
click at [441, 209] on link "6" at bounding box center [548, 477] width 18 height 18
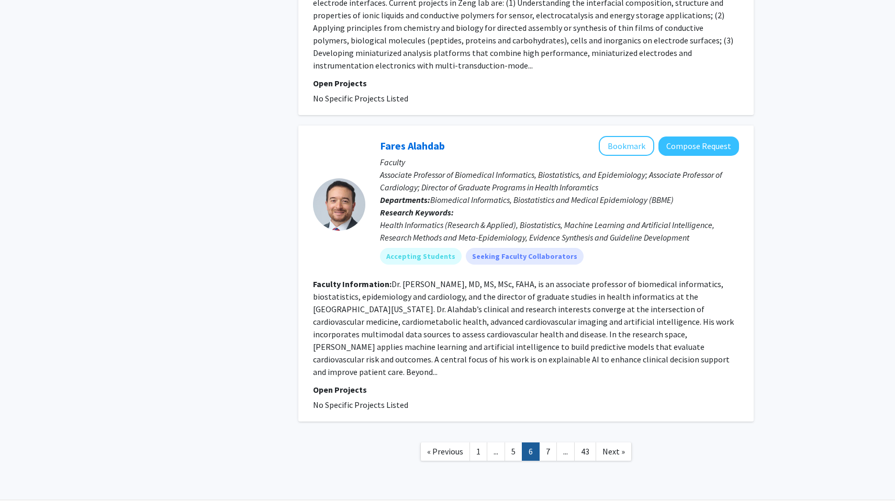
scroll to position [2274, 0]
click at [441, 209] on link "7" at bounding box center [548, 452] width 18 height 18
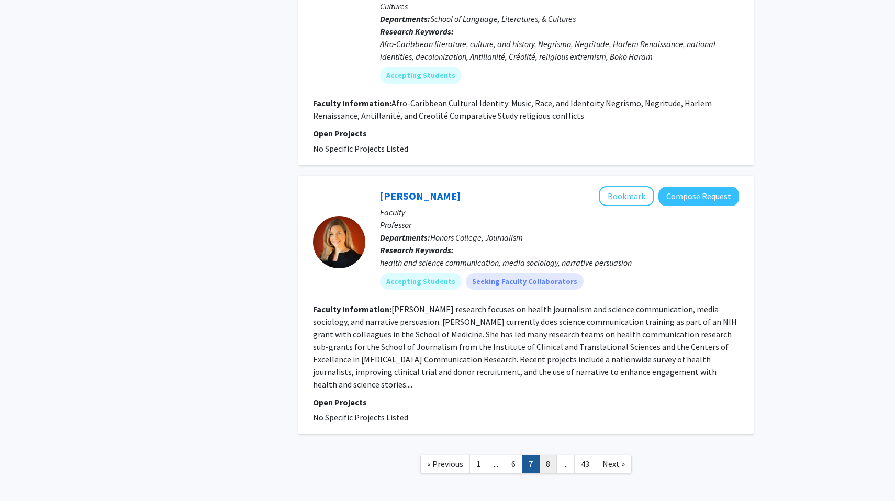
scroll to position [2262, 0]
click at [441, 209] on link "8" at bounding box center [548, 465] width 18 height 18
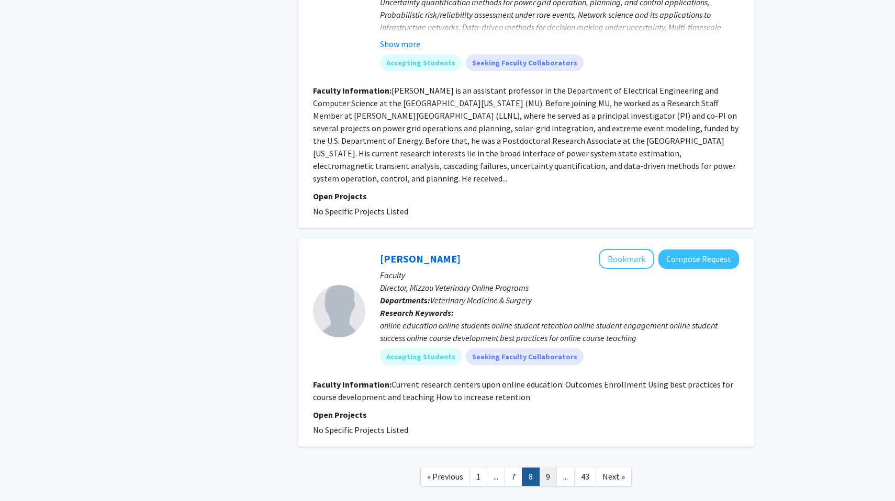
scroll to position [2379, 0]
click at [441, 209] on link "..." at bounding box center [565, 477] width 18 height 18
click at [441, 209] on link "9" at bounding box center [548, 477] width 18 height 18
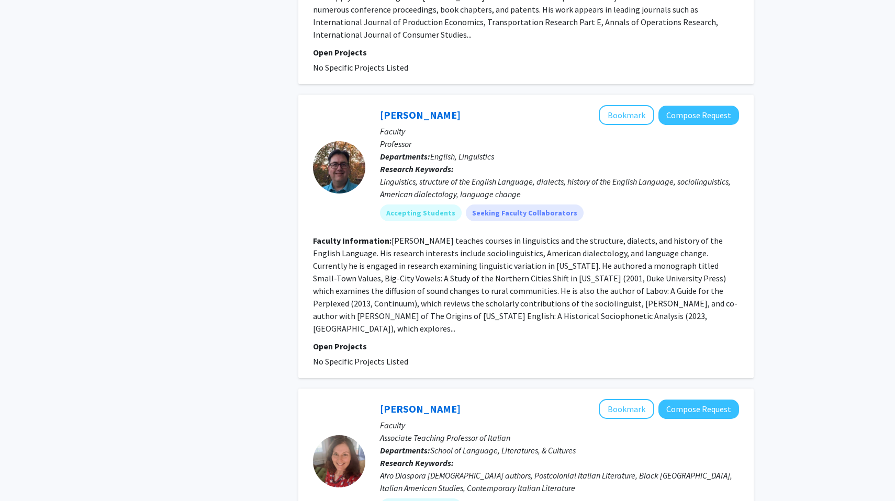
scroll to position [902, 0]
